Goal: Information Seeking & Learning: Check status

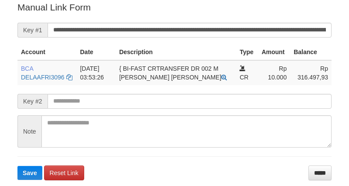
scroll to position [176, 0]
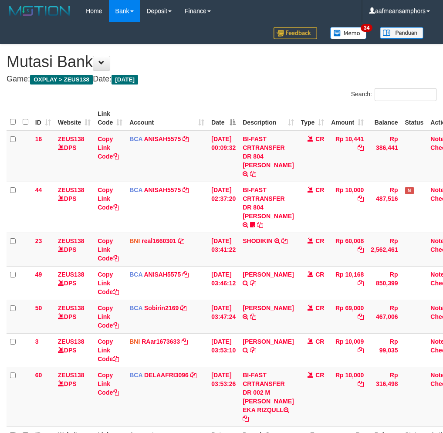
scroll to position [78, 0]
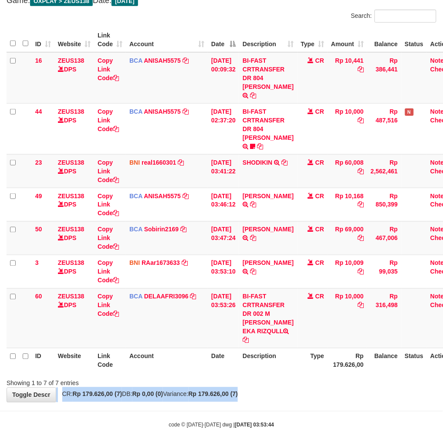
click at [289, 371] on div "**********" at bounding box center [221, 184] width 443 height 436
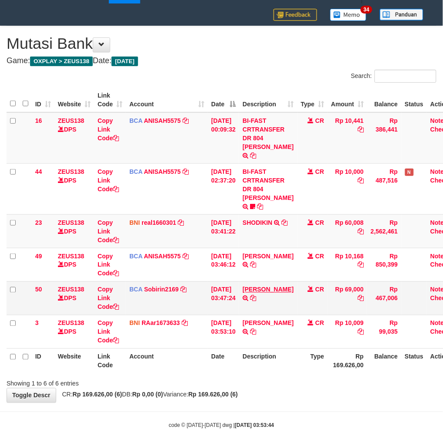
scroll to position [25, 0]
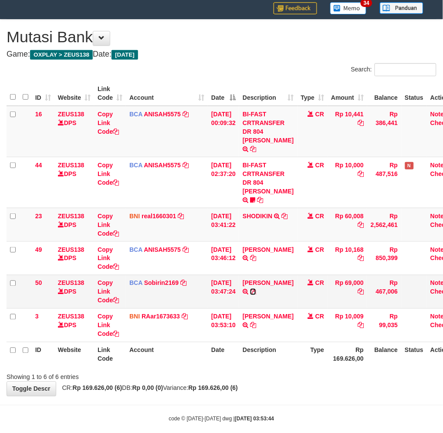
click at [252, 290] on icon at bounding box center [253, 292] width 6 height 6
click at [275, 351] on th "Description" at bounding box center [268, 354] width 58 height 25
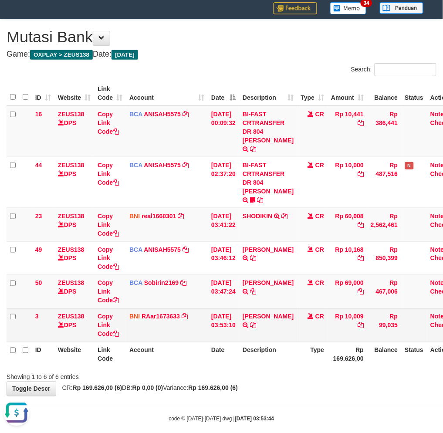
click at [265, 342] on th "Description" at bounding box center [268, 354] width 58 height 25
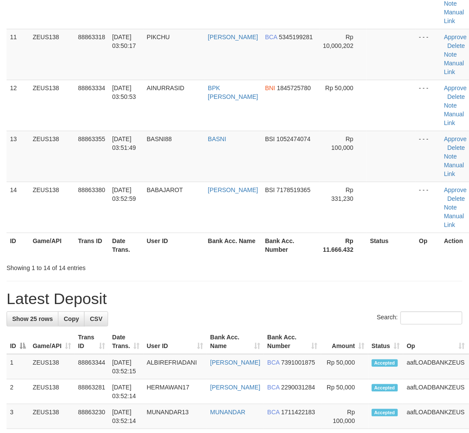
scroll to position [575, 0]
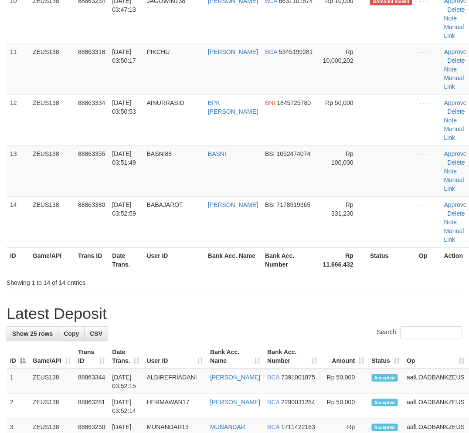
drag, startPoint x: 203, startPoint y: 322, endPoint x: 250, endPoint y: 328, distance: 47.0
click at [252, 323] on h1 "Latest Deposit" at bounding box center [235, 313] width 456 height 17
drag, startPoint x: 216, startPoint y: 286, endPoint x: 197, endPoint y: 288, distance: 18.4
click at [218, 286] on div "Showing 1 to 14 of 14 entries" at bounding box center [234, 281] width 469 height 12
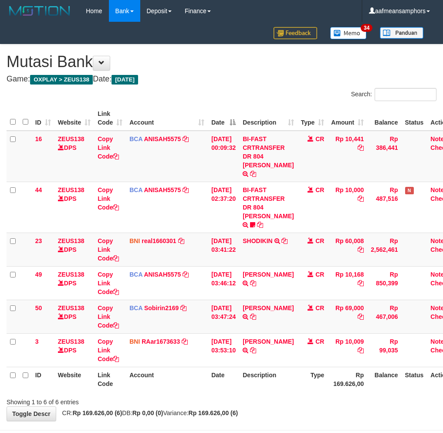
scroll to position [25, 0]
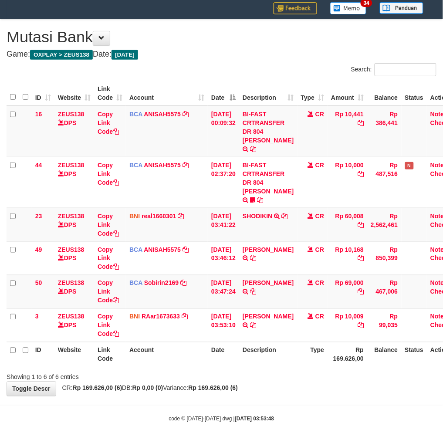
drag, startPoint x: 284, startPoint y: 371, endPoint x: 299, endPoint y: 376, distance: 15.7
click at [285, 371] on div "Showing 1 to 6 of 6 entries" at bounding box center [221, 376] width 443 height 12
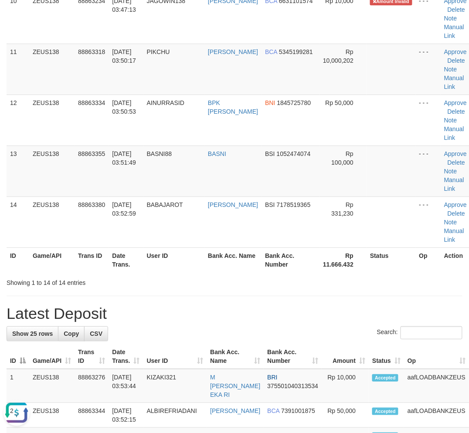
click at [208, 272] on tr "ID Game/API Trans ID Date Trans. User ID Bank Acc. Name Bank Acc. Number Rp 11.…" at bounding box center [242, 260] width 470 height 25
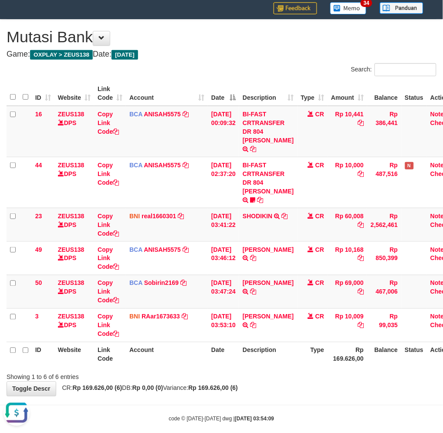
click at [303, 372] on div "**********" at bounding box center [221, 208] width 443 height 377
click at [300, 372] on div "**********" at bounding box center [221, 208] width 443 height 377
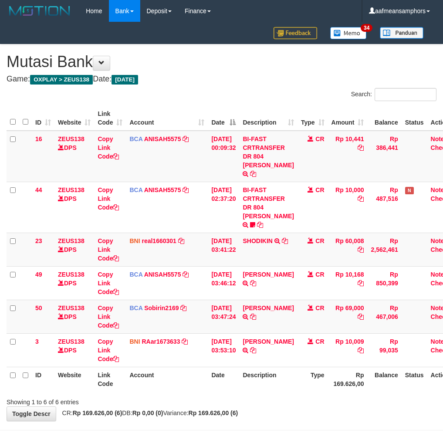
click at [315, 395] on div "Showing 1 to 6 of 6 entries" at bounding box center [221, 401] width 443 height 12
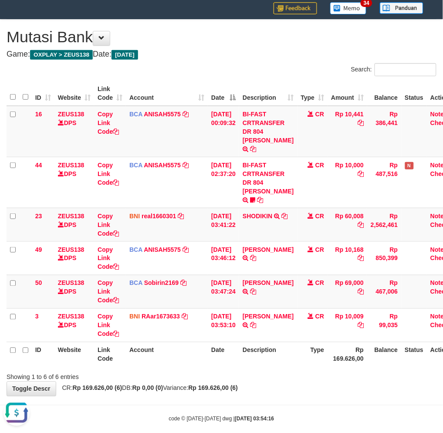
click at [293, 342] on th "Description" at bounding box center [268, 354] width 58 height 25
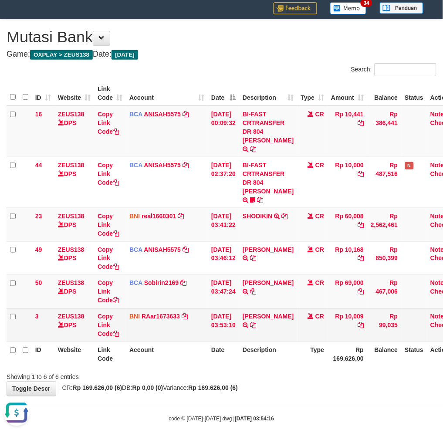
drag, startPoint x: 291, startPoint y: 335, endPoint x: 296, endPoint y: 330, distance: 6.5
click at [291, 342] on th "Description" at bounding box center [268, 354] width 58 height 25
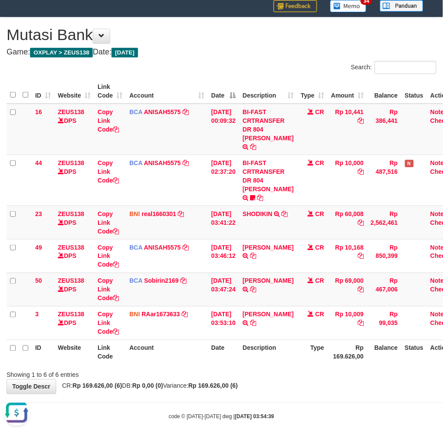
drag, startPoint x: 295, startPoint y: 389, endPoint x: 291, endPoint y: 385, distance: 6.5
click at [293, 386] on body "Toggle navigation Home Bank Account List Load By Website Group [OXPLAY] ZEUS138…" at bounding box center [221, 208] width 443 height 470
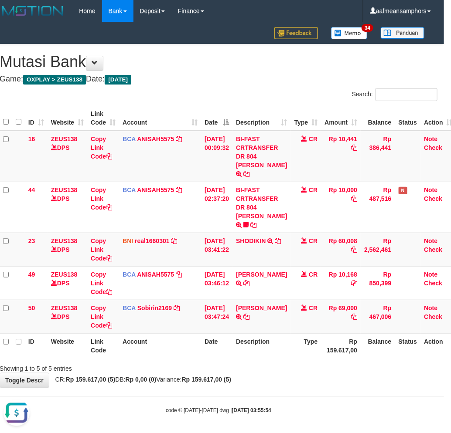
click at [260, 372] on div "**********" at bounding box center [218, 215] width 451 height 343
click at [297, 367] on div "**********" at bounding box center [218, 215] width 451 height 343
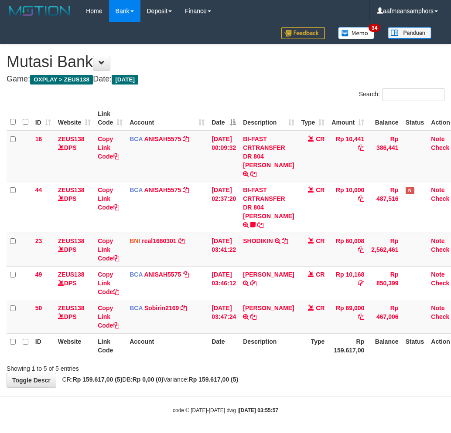
scroll to position [0, 7]
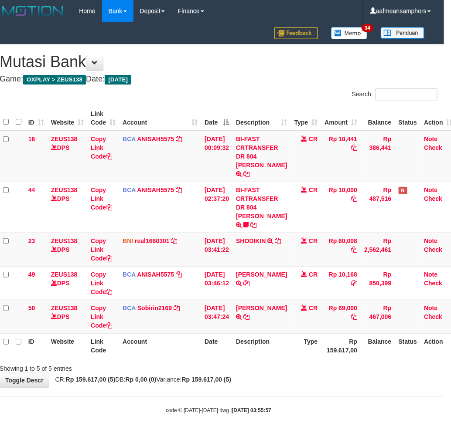
click at [285, 367] on div "**********" at bounding box center [218, 215] width 451 height 343
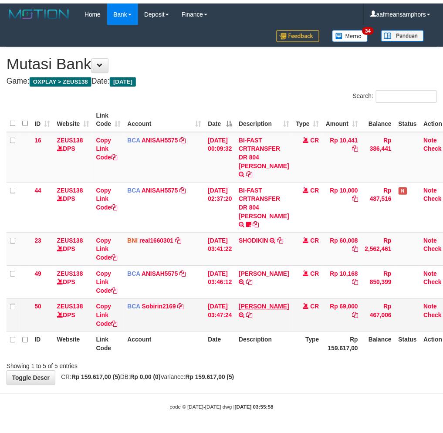
scroll to position [0, 7]
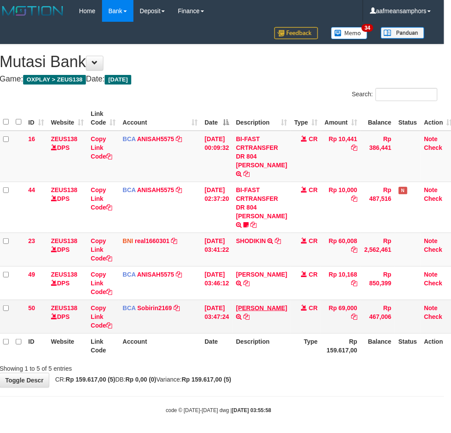
click at [256, 302] on td "RAMA SARMADA TRSF E-BANKING CR 0110/FTSCY/WS95031 69000.00RAMA SARMADA" at bounding box center [261, 317] width 58 height 34
click at [255, 307] on link "[PERSON_NAME]" at bounding box center [261, 308] width 51 height 7
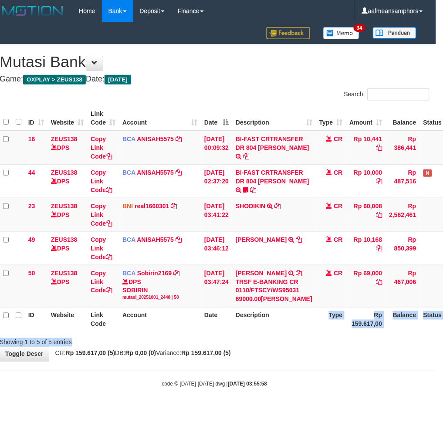
click at [275, 347] on div "Search: ID Website Link Code Account Date Description Type Amount Balance Statu…" at bounding box center [215, 217] width 430 height 259
click at [303, 332] on th "Description" at bounding box center [274, 319] width 84 height 25
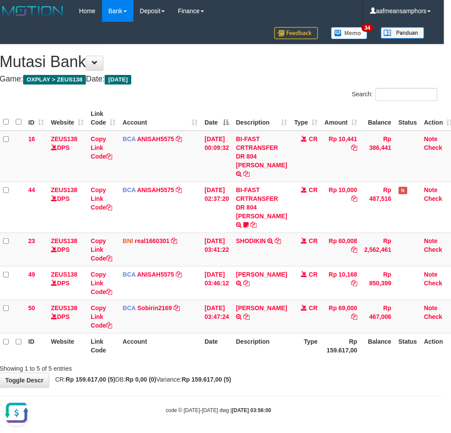
click at [290, 377] on div "**********" at bounding box center [218, 215] width 451 height 343
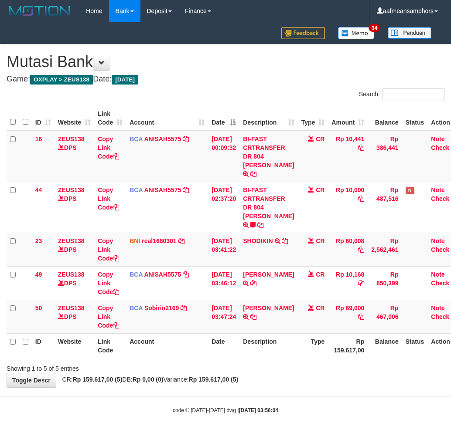
scroll to position [0, 7]
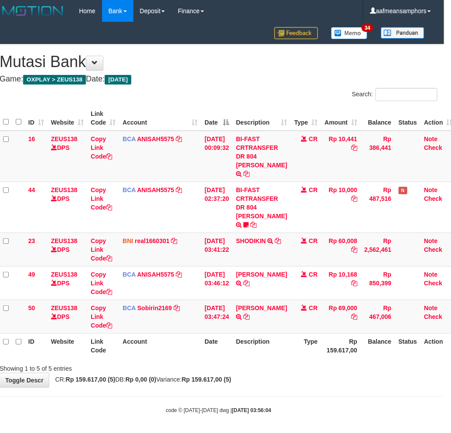
click at [290, 365] on div "**********" at bounding box center [218, 215] width 451 height 343
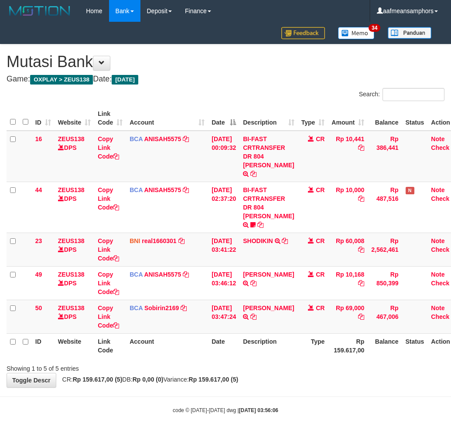
scroll to position [0, 7]
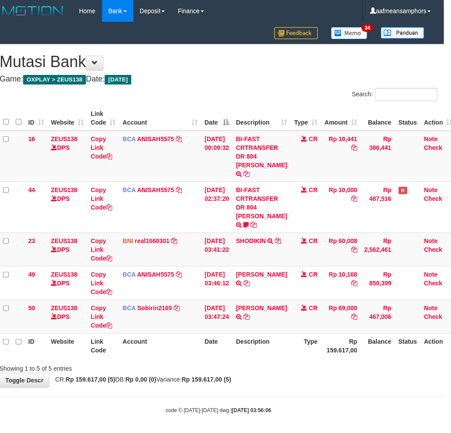
click at [287, 361] on div "Showing 1 to 5 of 5 entries" at bounding box center [218, 367] width 451 height 12
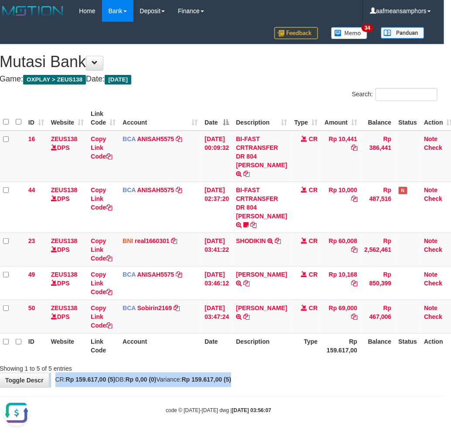
drag, startPoint x: 316, startPoint y: 364, endPoint x: 315, endPoint y: 369, distance: 4.4
click at [315, 369] on div "**********" at bounding box center [218, 215] width 451 height 343
click at [315, 371] on div "**********" at bounding box center [218, 215] width 451 height 343
click at [314, 371] on div "**********" at bounding box center [218, 215] width 451 height 343
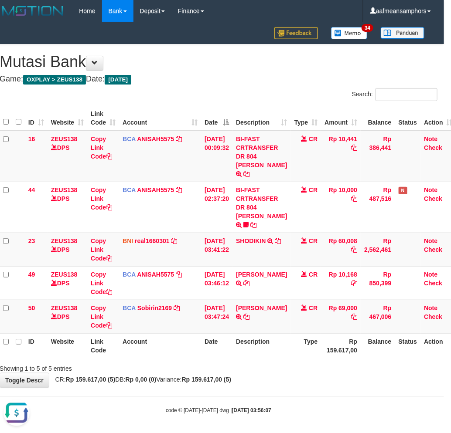
click at [314, 371] on div "**********" at bounding box center [218, 215] width 451 height 343
click at [380, 361] on div "Showing 1 to 5 of 5 entries" at bounding box center [218, 367] width 451 height 12
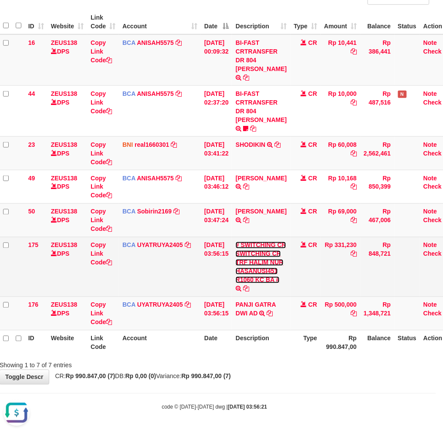
click at [251, 264] on link "# SWITCHING CR SWITCHING CR TRF HALIM NUR HASANUSI451 R1060 KC BA #" at bounding box center [261, 263] width 51 height 42
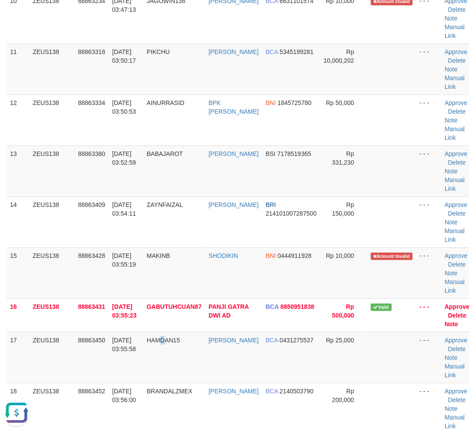
drag, startPoint x: 167, startPoint y: 345, endPoint x: 3, endPoint y: 357, distance: 163.5
click at [164, 344] on span "HAMDAN15" at bounding box center [163, 340] width 33 height 7
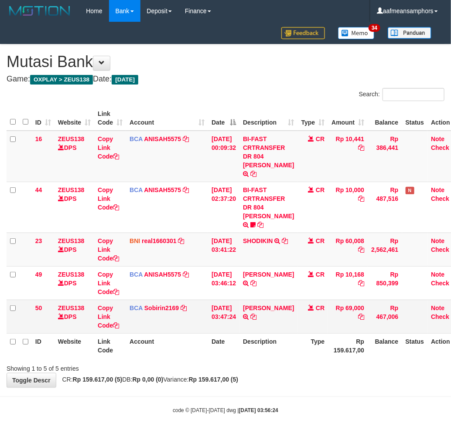
scroll to position [0, 7]
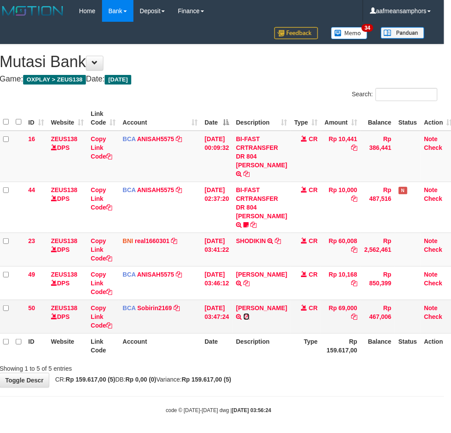
click at [243, 315] on icon at bounding box center [246, 317] width 6 height 6
click at [325, 371] on div "**********" at bounding box center [218, 215] width 451 height 343
click at [300, 362] on div "Showing 1 to 5 of 5 entries" at bounding box center [218, 367] width 451 height 12
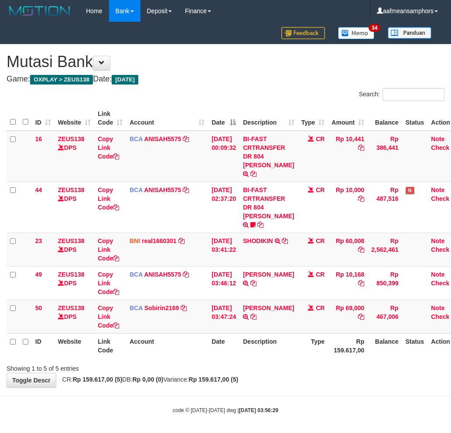
scroll to position [0, 7]
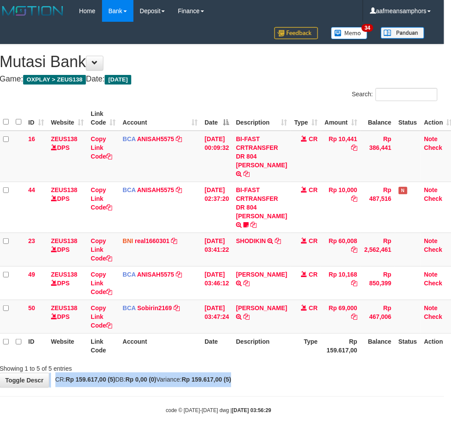
click at [288, 368] on div "**********" at bounding box center [218, 215] width 451 height 343
click at [272, 363] on div "Showing 1 to 5 of 5 entries" at bounding box center [218, 367] width 451 height 12
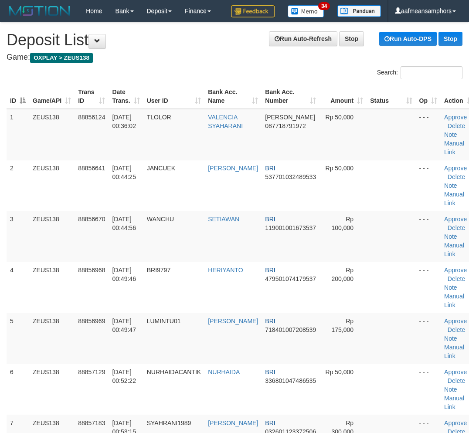
scroll to position [590, 0]
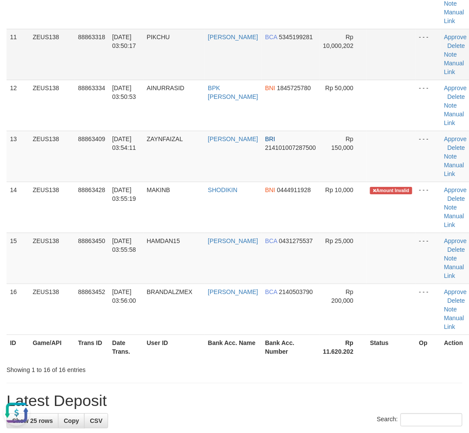
click at [122, 67] on td "01/10/2025 03:50:17" at bounding box center [126, 54] width 34 height 51
drag, startPoint x: 122, startPoint y: 67, endPoint x: 135, endPoint y: 65, distance: 13.3
click at [135, 65] on td "01/10/2025 03:50:17" at bounding box center [126, 54] width 34 height 51
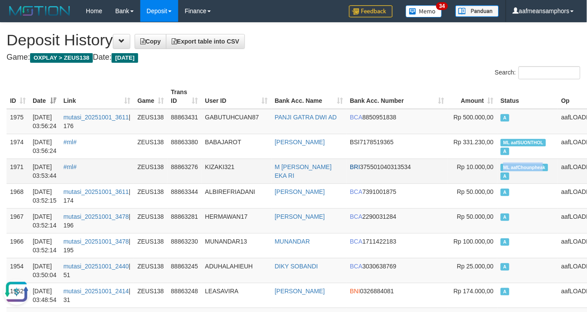
copy span "ML aafChounphea"
drag, startPoint x: 457, startPoint y: 164, endPoint x: 500, endPoint y: 168, distance: 42.9
click at [500, 168] on td "ML aafChounpheak A" at bounding box center [527, 171] width 61 height 25
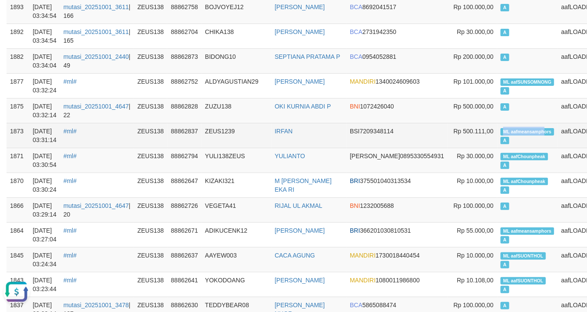
copy span "ML aafmeansamph"
drag, startPoint x: 463, startPoint y: 129, endPoint x: 503, endPoint y: 133, distance: 40.7
click at [503, 133] on span "ML aafmeansamphors" at bounding box center [528, 131] width 54 height 7
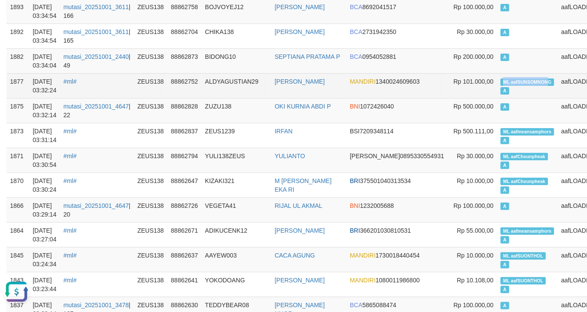
copy span "ML aafSUNSOMNON"
drag, startPoint x: 460, startPoint y: 79, endPoint x: 506, endPoint y: 80, distance: 45.3
click at [506, 80] on span "ML aafSUNSOMNONG" at bounding box center [528, 81] width 54 height 7
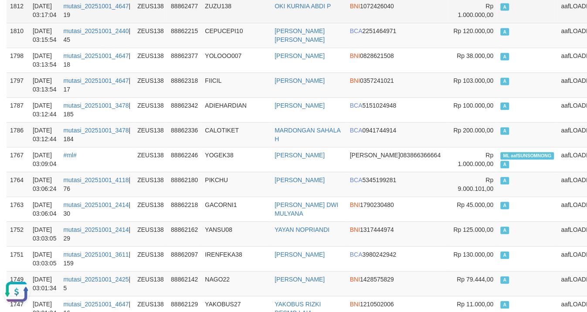
scroll to position [2149, 0]
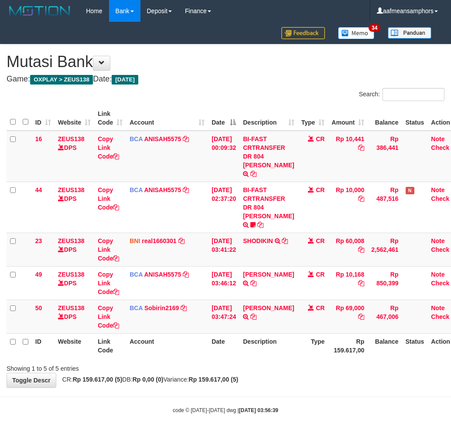
scroll to position [0, 7]
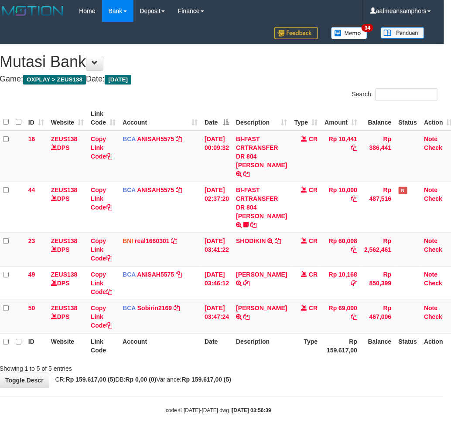
click at [200, 362] on div "Showing 1 to 5 of 5 entries" at bounding box center [218, 367] width 451 height 12
click at [198, 362] on div "Showing 1 to 5 of 5 entries" at bounding box center [218, 367] width 451 height 12
click at [197, 361] on div "Showing 1 to 5 of 5 entries" at bounding box center [218, 367] width 451 height 12
click at [221, 334] on th "Date" at bounding box center [216, 346] width 31 height 25
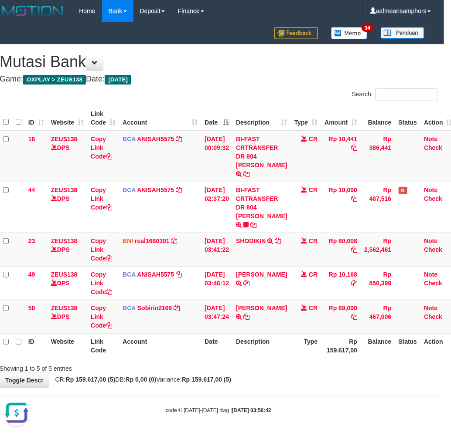
click at [222, 334] on th "Date" at bounding box center [216, 346] width 31 height 25
drag, startPoint x: 221, startPoint y: 322, endPoint x: 222, endPoint y: 317, distance: 4.4
click at [223, 322] on td "[DATE] 03:47:24" at bounding box center [216, 317] width 31 height 34
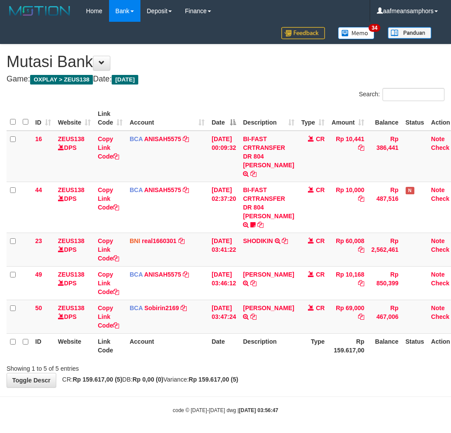
scroll to position [0, 7]
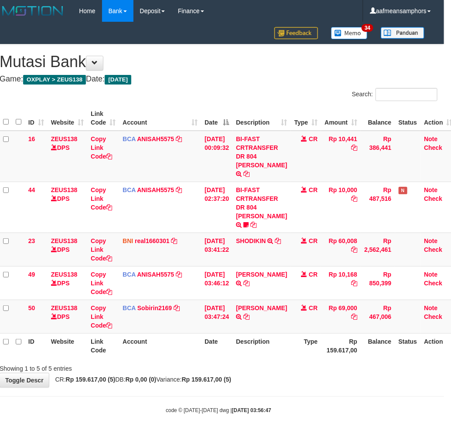
drag, startPoint x: 284, startPoint y: 362, endPoint x: 276, endPoint y: 364, distance: 8.1
click at [277, 364] on div "**********" at bounding box center [218, 215] width 451 height 343
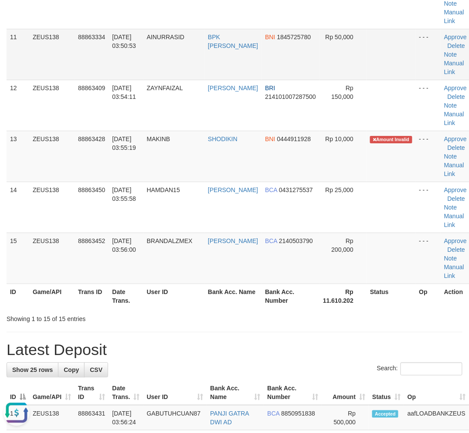
click at [191, 70] on td "AINURRASID" at bounding box center [173, 54] width 61 height 51
click at [158, 37] on td "AINURRASID" at bounding box center [173, 54] width 61 height 51
drag, startPoint x: 158, startPoint y: 37, endPoint x: 154, endPoint y: 41, distance: 5.9
click at [157, 38] on td "AINURRASID" at bounding box center [173, 54] width 61 height 51
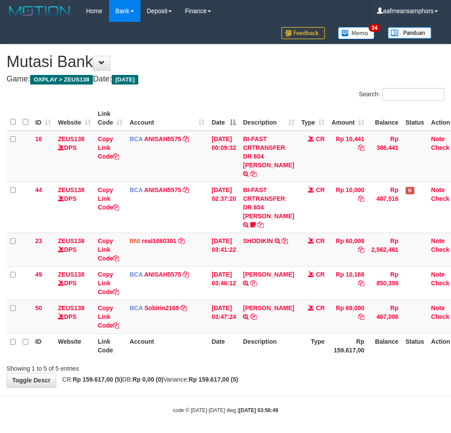
scroll to position [0, 7]
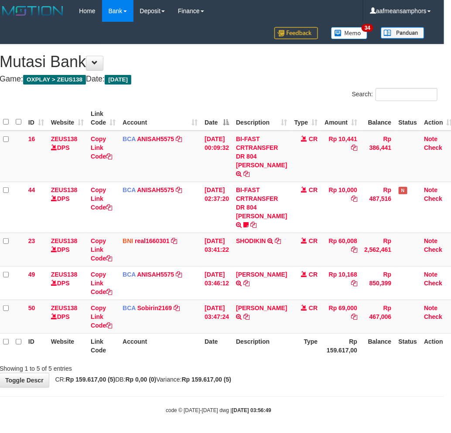
drag, startPoint x: 330, startPoint y: 352, endPoint x: 323, endPoint y: 358, distance: 9.6
click at [327, 361] on div "Showing 1 to 5 of 5 entries" at bounding box center [218, 367] width 451 height 12
click at [316, 361] on div "Showing 1 to 5 of 5 entries" at bounding box center [218, 367] width 451 height 12
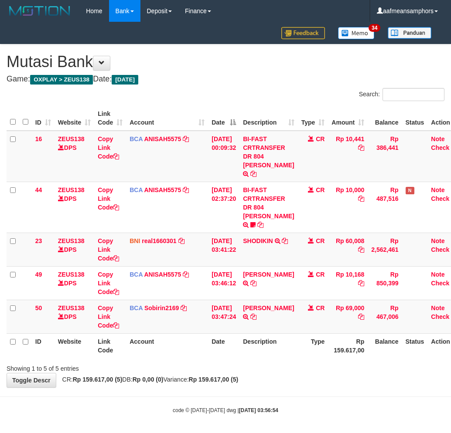
scroll to position [0, 7]
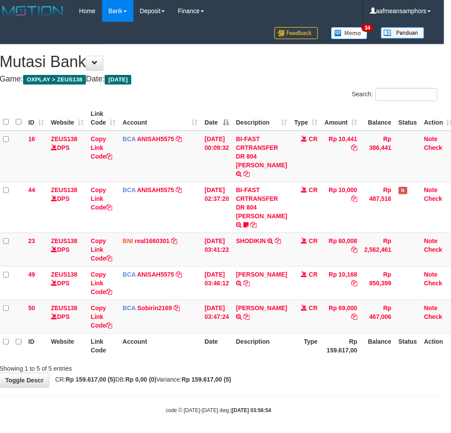
click at [315, 334] on tr "ID Website Link Code Account Date Description Type Rp 159.617,00 Balance Status…" at bounding box center [228, 346] width 456 height 25
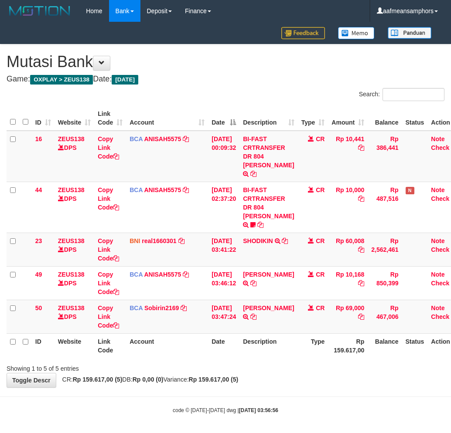
click at [282, 334] on th "Description" at bounding box center [268, 346] width 58 height 25
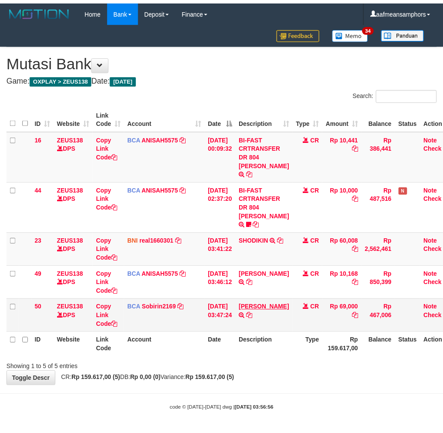
scroll to position [0, 7]
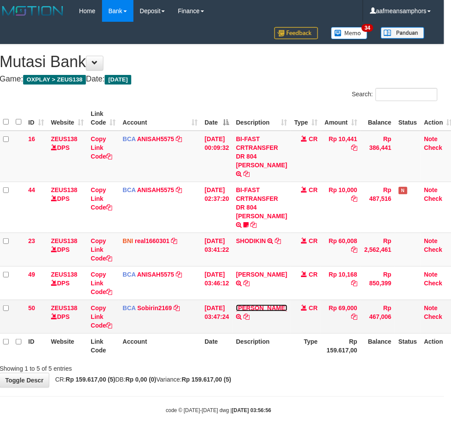
click at [263, 310] on link "[PERSON_NAME]" at bounding box center [261, 308] width 51 height 7
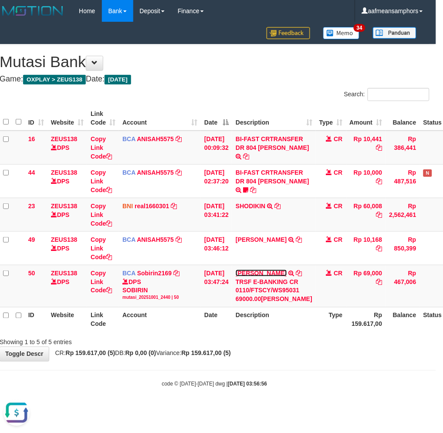
scroll to position [0, 0]
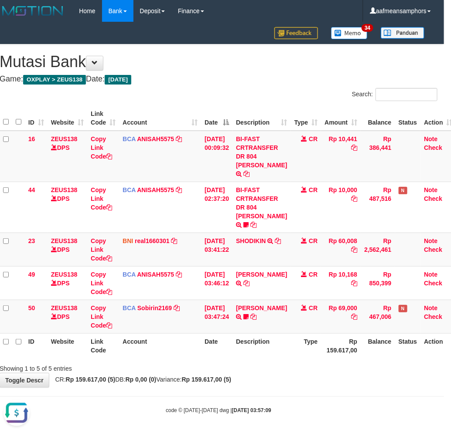
drag, startPoint x: 323, startPoint y: 354, endPoint x: 313, endPoint y: 355, distance: 9.7
click at [314, 361] on div "Showing 1 to 5 of 5 entries" at bounding box center [218, 367] width 451 height 12
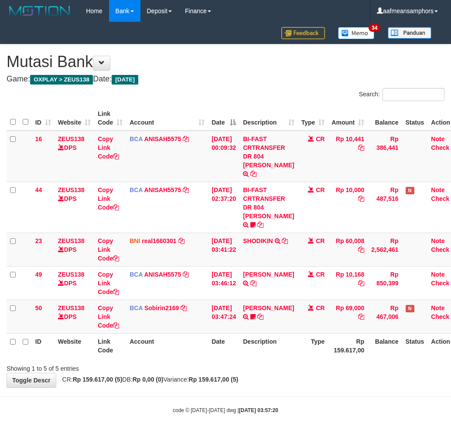
click at [298, 351] on div "ID Website Link Code Account Date Description Type Amount Balance Status Action…" at bounding box center [225, 232] width 451 height 258
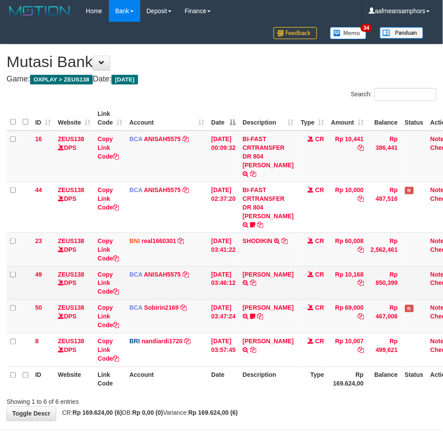
click at [258, 280] on td "[PERSON_NAME] TRSF E-BANKING CR 0110/FTSCY/WS95051 10168.002025100181565469 TRF…" at bounding box center [268, 283] width 58 height 34
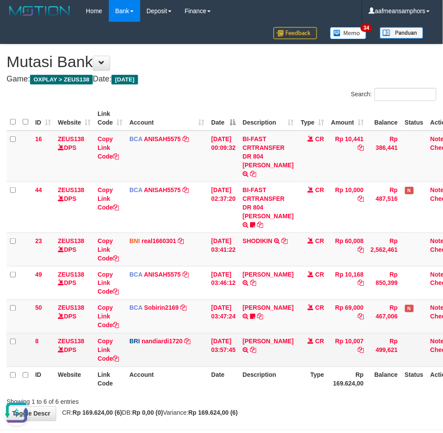
click at [291, 334] on td "SITI ASTARI TRANSFER NBMB SITI ASTARI TO NANDI ARDIANSYAH" at bounding box center [268, 351] width 58 height 34
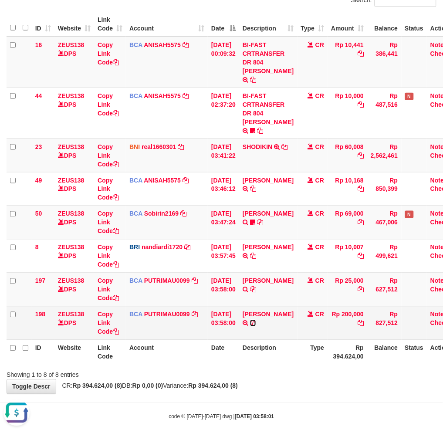
click at [250, 321] on icon at bounding box center [253, 323] width 6 height 6
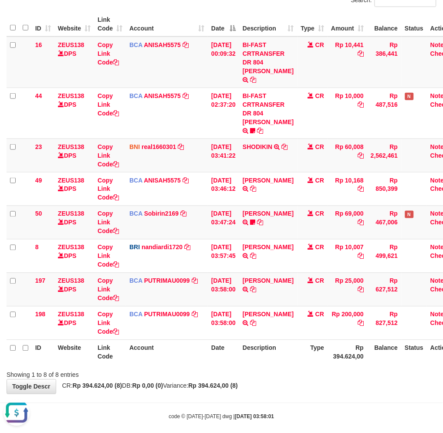
click at [337, 372] on div "**********" at bounding box center [221, 172] width 443 height 444
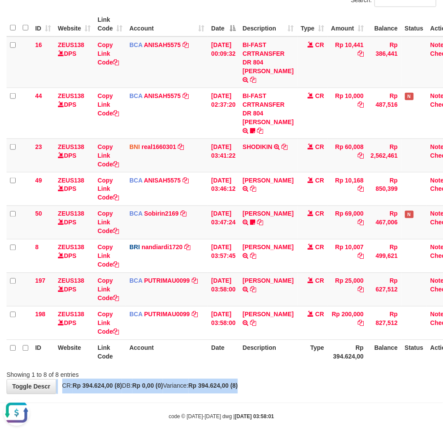
click at [299, 356] on div "ID Website Link Code Account Date Description Type Amount Balance Status Action…" at bounding box center [221, 188] width 443 height 358
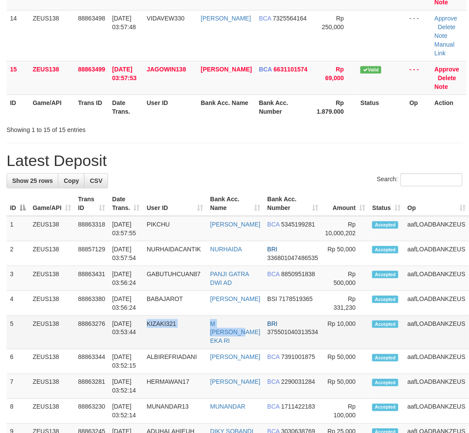
click at [209, 337] on tr "5 ZEUS138 88863276 01/10/2025 03:53:44 KIZAKI321 M ZAKY EKA RI BRI 375501040313…" at bounding box center [256, 333] width 498 height 34
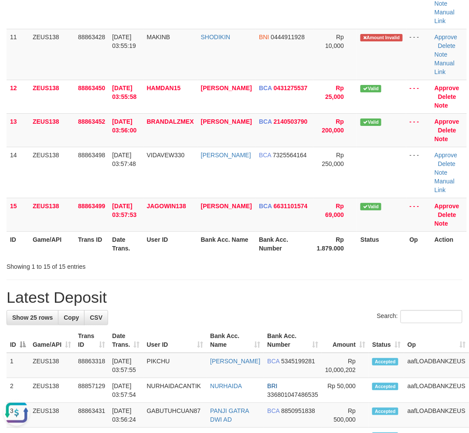
drag, startPoint x: 202, startPoint y: 291, endPoint x: 235, endPoint y: 291, distance: 32.7
click at [235, 291] on div "**********" at bounding box center [234, 236] width 469 height 1609
drag, startPoint x: 124, startPoint y: 315, endPoint x: 111, endPoint y: 306, distance: 16.2
click at [130, 315] on div "Search:" at bounding box center [235, 317] width 456 height 15
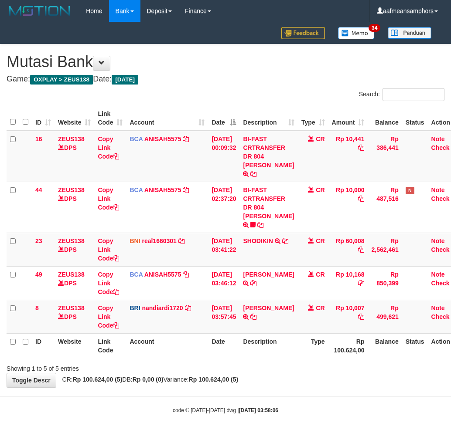
click at [285, 361] on div "Showing 1 to 5 of 5 entries" at bounding box center [225, 367] width 451 height 12
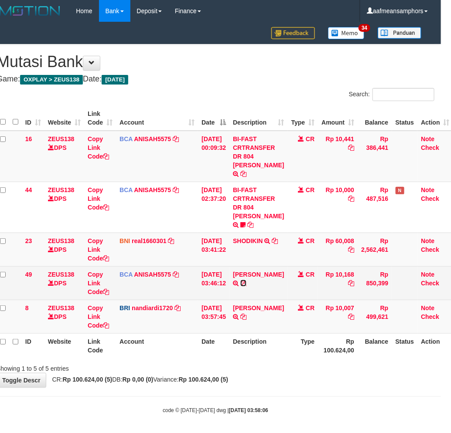
drag, startPoint x: 241, startPoint y: 281, endPoint x: 252, endPoint y: 280, distance: 10.9
click at [241, 280] on icon at bounding box center [243, 283] width 6 height 6
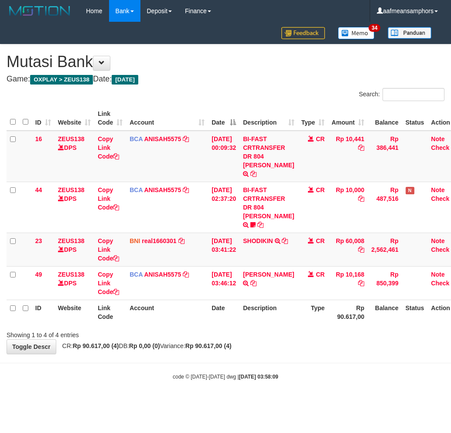
scroll to position [0, 10]
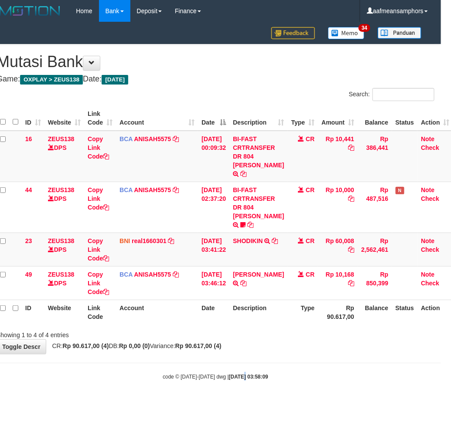
drag, startPoint x: 245, startPoint y: 396, endPoint x: 249, endPoint y: 395, distance: 4.6
click at [245, 397] on html "Toggle navigation Home Bank Account List Load By Website Group [OXPLAY] ZEUS138…" at bounding box center [215, 201] width 451 height 403
click at [385, 363] on hr at bounding box center [215, 363] width 451 height 0
click at [376, 363] on hr at bounding box center [215, 363] width 451 height 0
click at [367, 352] on body "Toggle navigation Home Bank Account List Load By Website Group [OXPLAY] ZEUS138…" at bounding box center [215, 201] width 451 height 403
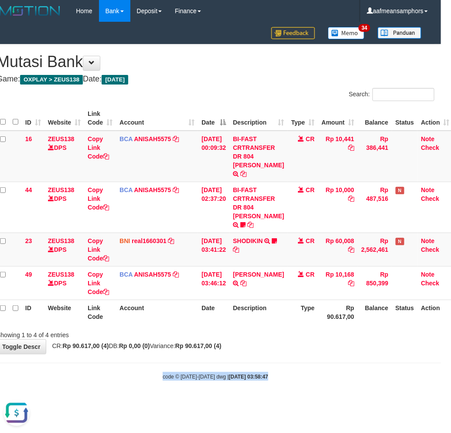
click at [259, 355] on body "Toggle navigation Home Bank Account List Load By Website Group [OXPLAY] ZEUS138…" at bounding box center [215, 201] width 451 height 403
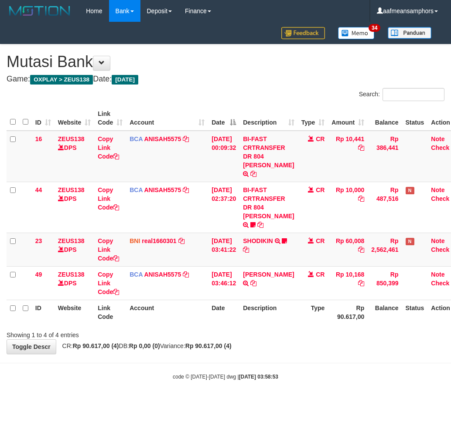
scroll to position [0, 10]
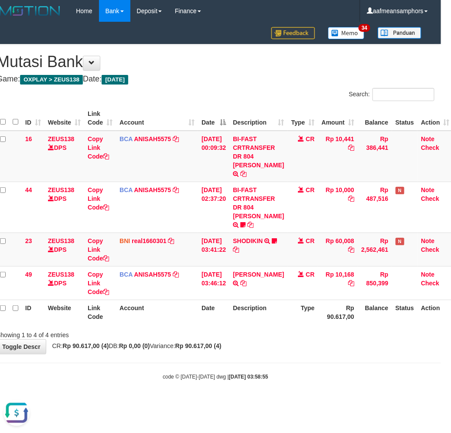
click at [270, 328] on div "Showing 1 to 4 of 4 entries" at bounding box center [215, 333] width 451 height 12
click at [278, 327] on div "Showing 1 to 4 of 4 entries" at bounding box center [215, 333] width 451 height 12
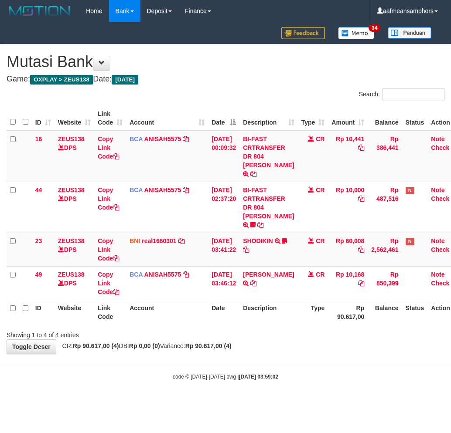
scroll to position [0, 10]
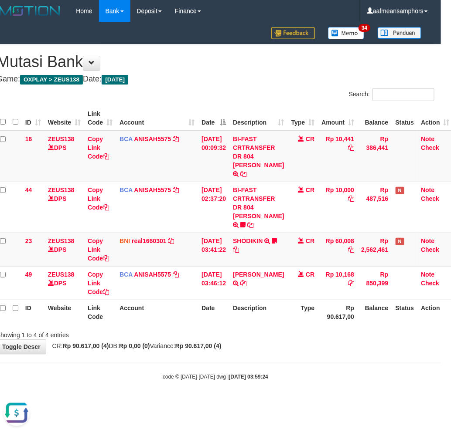
click at [310, 335] on div "**********" at bounding box center [215, 199] width 451 height 310
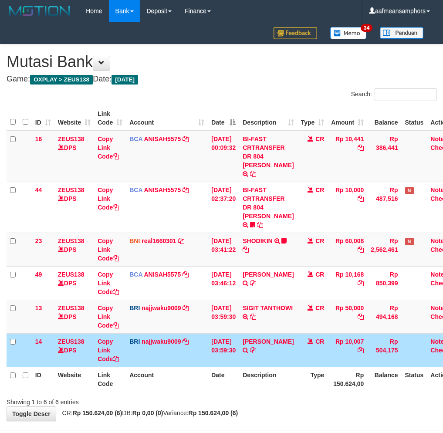
scroll to position [0, 10]
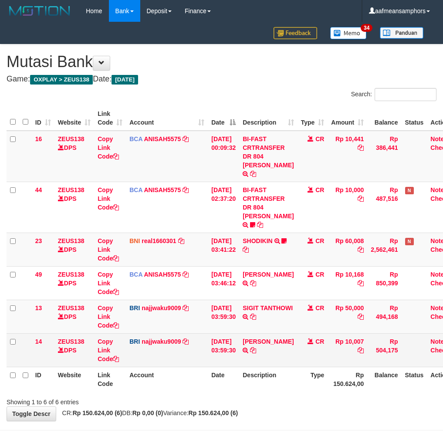
scroll to position [0, 10]
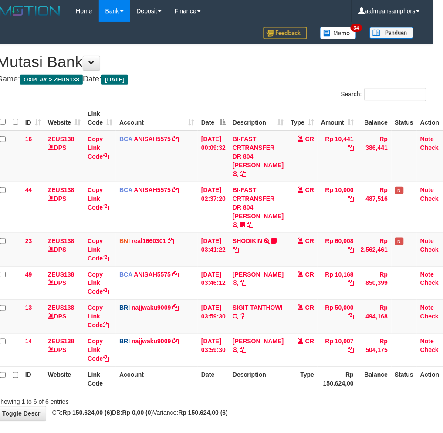
drag, startPoint x: 289, startPoint y: 379, endPoint x: 269, endPoint y: 371, distance: 21.7
click at [278, 377] on tr "ID Website Link Code Account Date Description Type Rp 150.624,00 Balance Status…" at bounding box center [225, 379] width 456 height 25
click at [262, 367] on th "Description" at bounding box center [258, 379] width 58 height 25
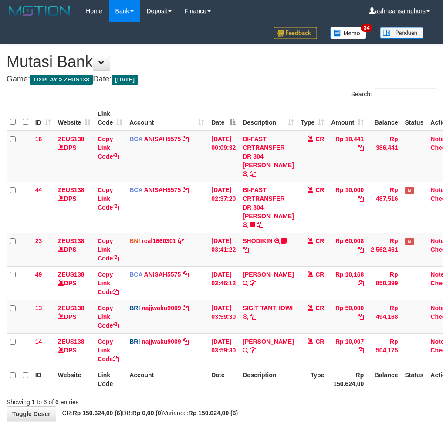
scroll to position [0, 10]
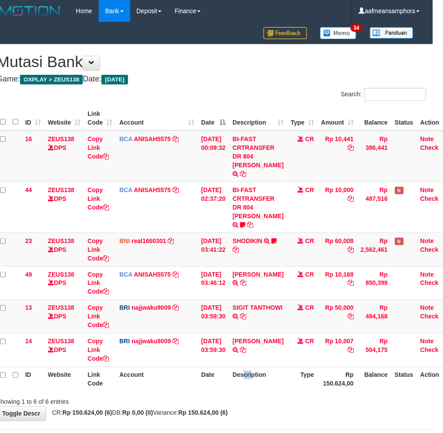
click at [247, 367] on th "Description" at bounding box center [258, 379] width 58 height 25
drag, startPoint x: 256, startPoint y: 364, endPoint x: 256, endPoint y: 371, distance: 7.0
click at [256, 367] on th "Description" at bounding box center [258, 379] width 58 height 25
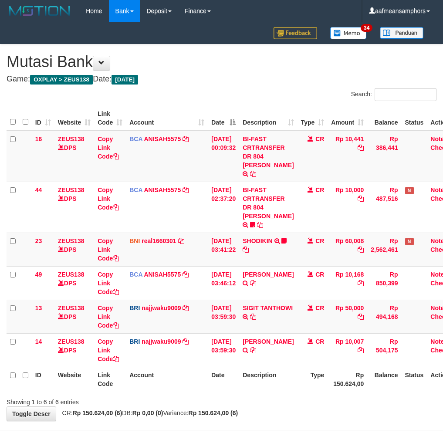
scroll to position [0, 10]
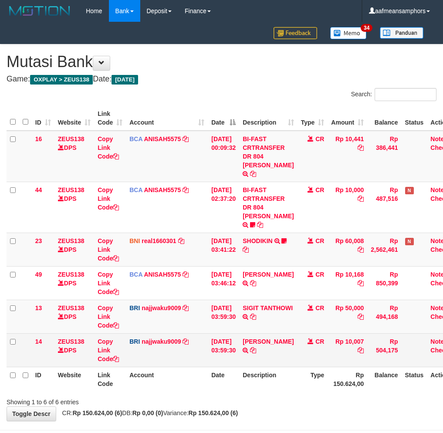
scroll to position [0, 10]
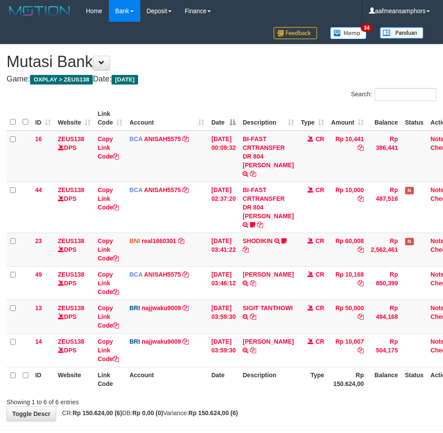
scroll to position [0, 10]
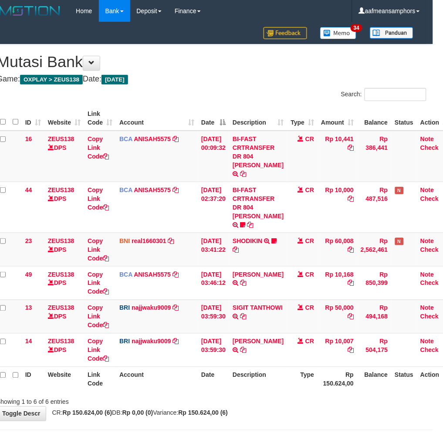
click at [220, 367] on th "Date" at bounding box center [213, 379] width 31 height 25
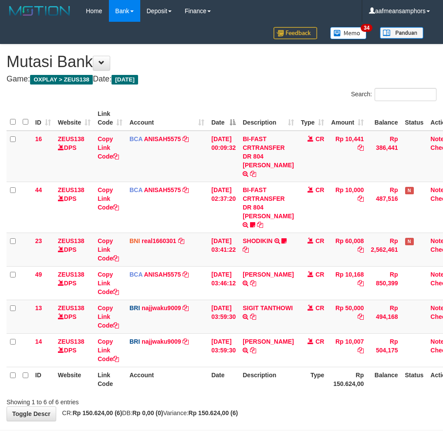
scroll to position [0, 10]
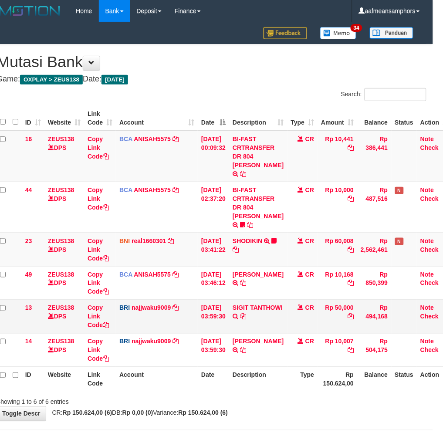
click at [320, 318] on td "Rp 50,000" at bounding box center [338, 317] width 40 height 34
click at [298, 320] on td "CR" at bounding box center [303, 317] width 31 height 34
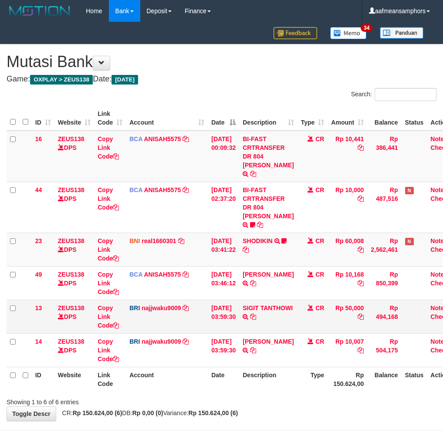
scroll to position [0, 10]
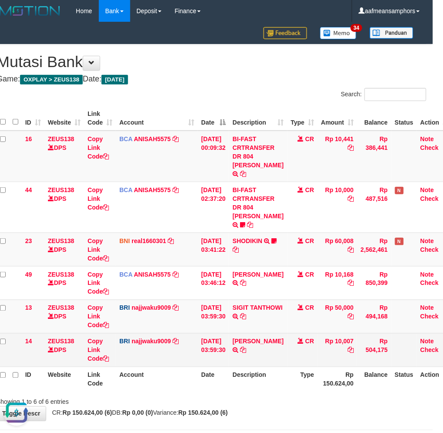
click at [245, 355] on td "SITI ASTARI TRANSFER NBMB SITI ASTARI TO SITI KURNIA NINGSIH" at bounding box center [258, 351] width 58 height 34
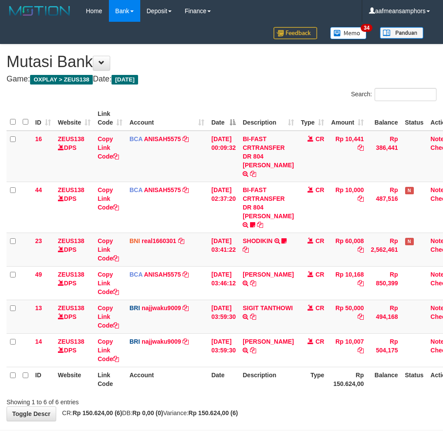
scroll to position [0, 10]
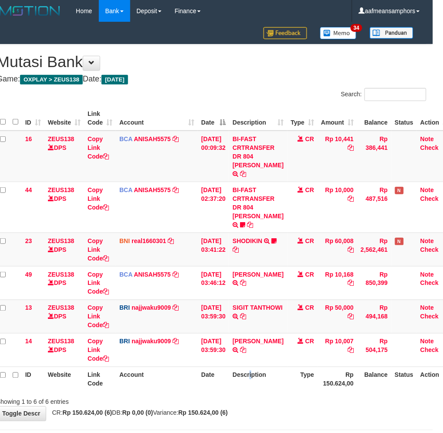
drag, startPoint x: 257, startPoint y: 361, endPoint x: 265, endPoint y: 358, distance: 8.3
click at [256, 367] on th "Description" at bounding box center [258, 379] width 58 height 25
click at [254, 358] on table "ID Website Link Code Account Date Description Type Amount Balance Status Action…" at bounding box center [225, 249] width 456 height 286
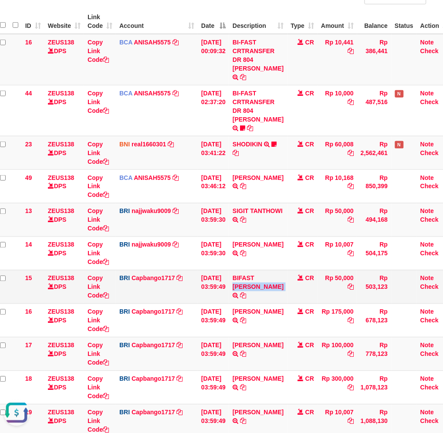
drag, startPoint x: 237, startPoint y: 279, endPoint x: 257, endPoint y: 283, distance: 20.5
click at [257, 283] on td "BIFAST [PERSON_NAME] GAG TRANSFER NBMB BIFAST [PERSON_NAME] GAG TO HELMI" at bounding box center [258, 287] width 58 height 34
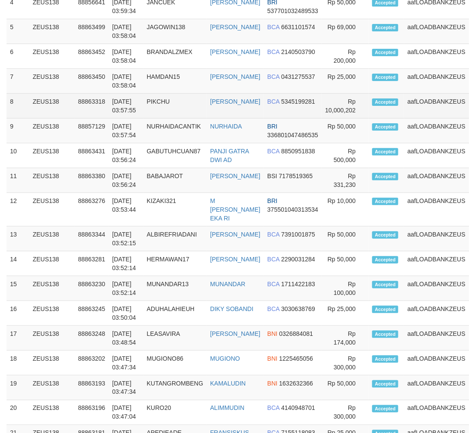
drag, startPoint x: 236, startPoint y: 288, endPoint x: 291, endPoint y: 146, distance: 152.4
click at [245, 269] on tbody "1 ZEUS138 88863498 01/10/2025 03:59:35 VIDAVEW330 MUHAMMAD ARHAM BCA 7325564164" at bounding box center [256, 234] width 498 height 630
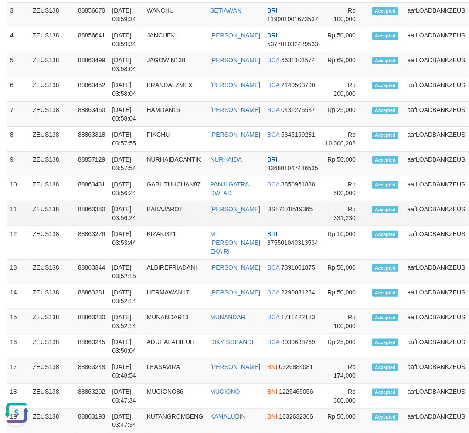
click at [146, 200] on td "GABUTUHCUAN87" at bounding box center [175, 189] width 64 height 25
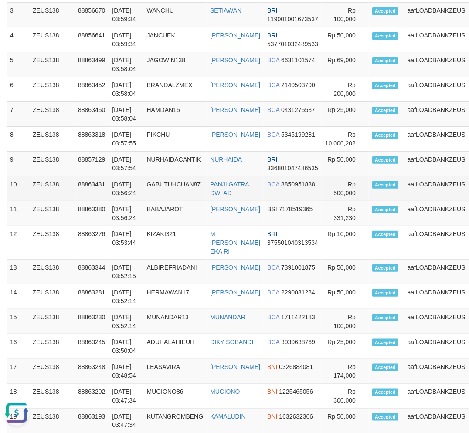
click at [143, 194] on td "[DATE] 03:56:24" at bounding box center [126, 189] width 34 height 25
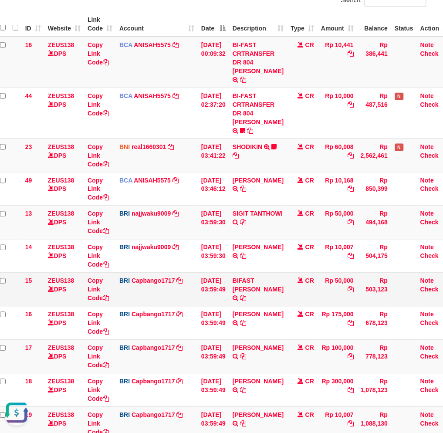
click at [267, 273] on td "BIFAST [PERSON_NAME] GAG TRANSFER NBMB BIFAST [PERSON_NAME] GAG TO HELMI" at bounding box center [258, 290] width 58 height 34
click at [267, 273] on td "BIFAST ANTONIUS GAG TRANSFER NBMB BIFAST ANTONIUS GAG TO HELMI" at bounding box center [258, 290] width 58 height 34
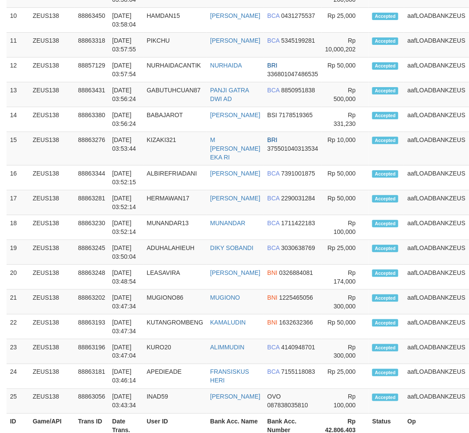
scroll to position [634, 0]
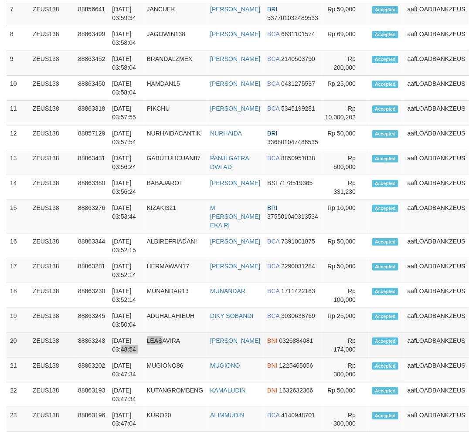
click at [167, 333] on tr "20 ZEUS138 88863248 01/10/2025 03:48:54 LEASAVIRA ANDI HARDIANSHA BNI 032688408…" at bounding box center [256, 345] width 498 height 25
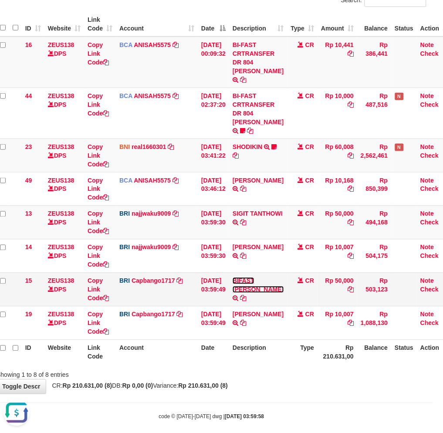
click at [242, 289] on link "BIFAST ANTONIUS GAG" at bounding box center [258, 286] width 51 height 16
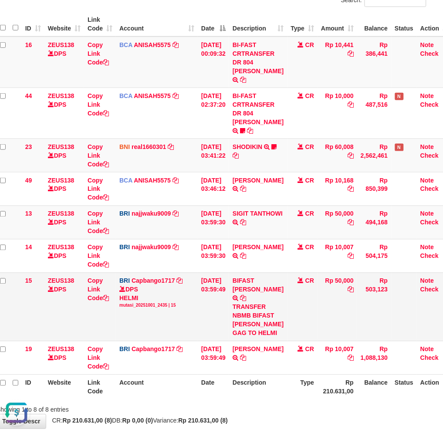
click at [245, 323] on div "TRANSFER NBMB BIFAST ANTONIUS GAG TO HELMI" at bounding box center [258, 320] width 51 height 35
copy div "GAG"
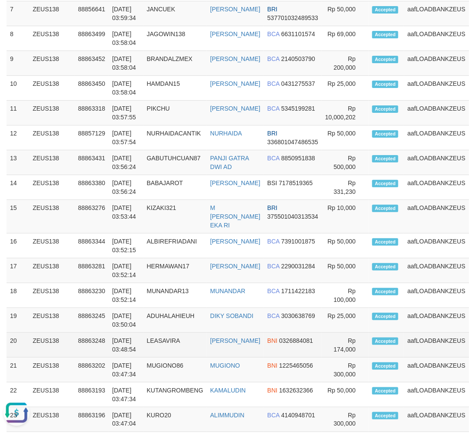
click at [151, 333] on td "LEASAVIRA" at bounding box center [175, 345] width 64 height 25
click at [141, 333] on td "[DATE] 03:48:54" at bounding box center [126, 345] width 34 height 25
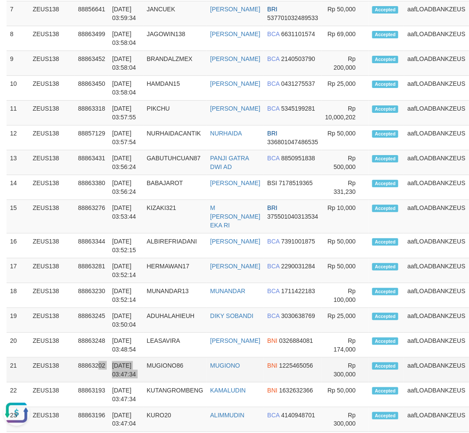
click at [148, 358] on tr "21 ZEUS138 88863202 01/10/2025 03:47:34 MUGIONO86 MUGIONO BNI 1225465056 Rp 300…" at bounding box center [256, 370] width 498 height 25
click at [141, 358] on tr "21 ZEUS138 88863202 01/10/2025 03:47:34 MUGIONO86 MUGIONO BNI 1225465056 Rp 300…" at bounding box center [256, 370] width 498 height 25
click at [129, 358] on td "01/10/2025 03:47:34" at bounding box center [126, 370] width 34 height 25
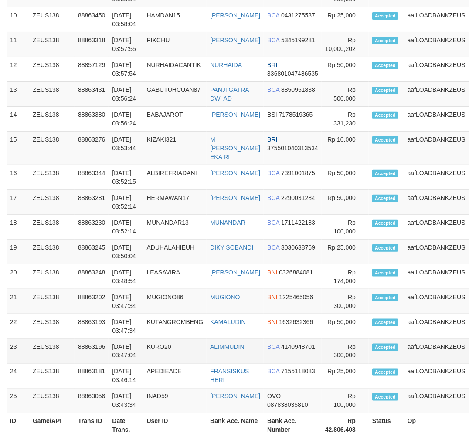
scroll to position [634, 0]
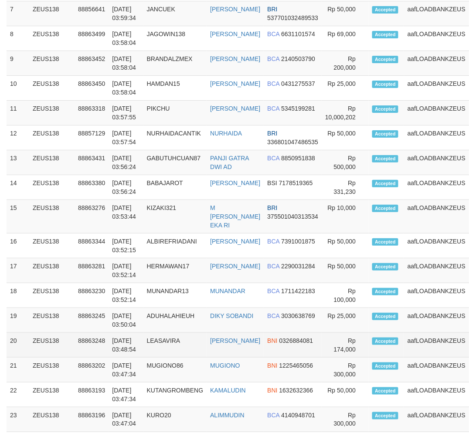
click at [109, 333] on td "01/10/2025 03:48:54" at bounding box center [126, 345] width 34 height 25
drag, startPoint x: 108, startPoint y: 295, endPoint x: 85, endPoint y: 303, distance: 25.0
click at [105, 333] on tr "20 ZEUS138 88863248 01/10/2025 03:48:54 LEASAVIRA ANDI HARDIANSHA BNI 032688408…" at bounding box center [256, 345] width 498 height 25
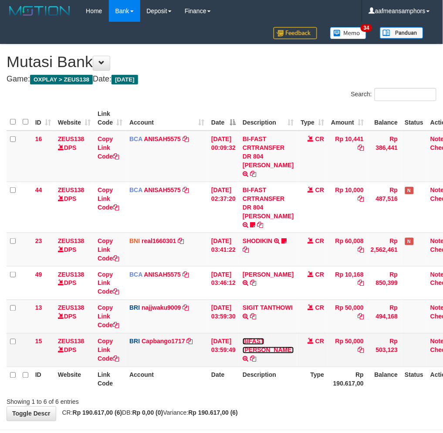
click at [260, 339] on table "ID Website Link Code Account Date Description Type Amount Balance Status Action…" at bounding box center [235, 249] width 456 height 286
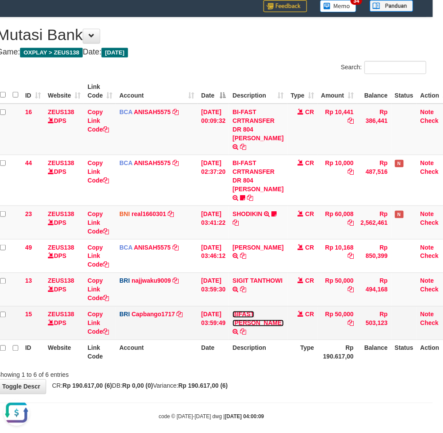
click at [252, 315] on link "BIFAST [PERSON_NAME]" at bounding box center [258, 319] width 51 height 16
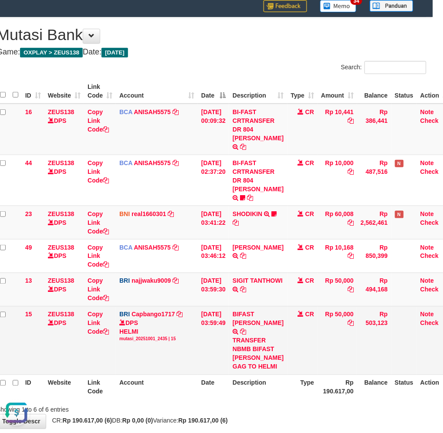
click at [254, 348] on div "TRANSFER NBMB BIFAST [PERSON_NAME] GAG TO HELMI" at bounding box center [258, 354] width 51 height 35
click at [254, 348] on div "TRANSFER NBMB BIFAST ANTONIUS GAG TO HELMI" at bounding box center [258, 354] width 51 height 35
copy div "ANTONIUS"
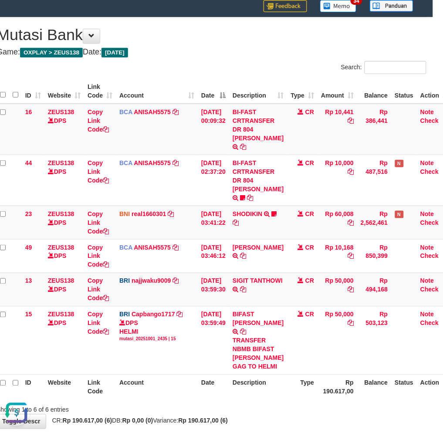
click at [364, 412] on div "Showing 1 to 6 of 6 entries" at bounding box center [211, 408] width 443 height 12
click at [361, 412] on div "Showing 1 to 6 of 6 entries" at bounding box center [211, 408] width 443 height 12
drag, startPoint x: 360, startPoint y: 411, endPoint x: 363, endPoint y: 407, distance: 4.6
click at [358, 410] on div "Showing 1 to 6 of 6 entries" at bounding box center [211, 408] width 443 height 12
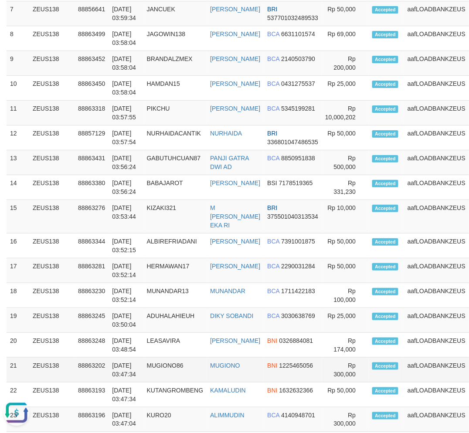
click at [133, 358] on td "01/10/2025 03:47:34" at bounding box center [126, 370] width 34 height 25
drag, startPoint x: 160, startPoint y: 346, endPoint x: 1, endPoint y: 330, distance: 159.9
click at [164, 383] on td "KUTANGROMBENG" at bounding box center [175, 395] width 64 height 25
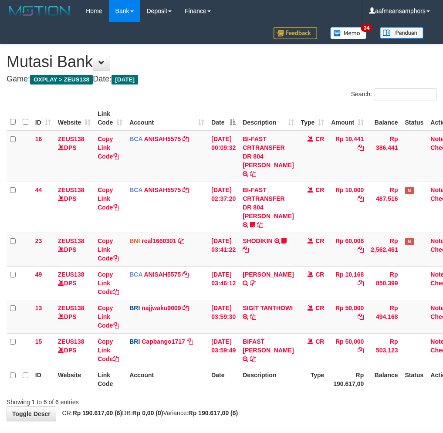
scroll to position [27, 10]
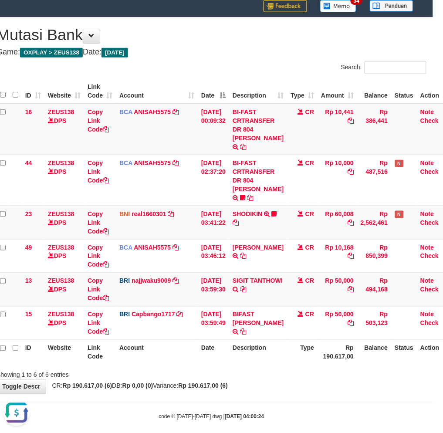
click at [301, 368] on div "Showing 1 to 6 of 6 entries" at bounding box center [211, 374] width 443 height 12
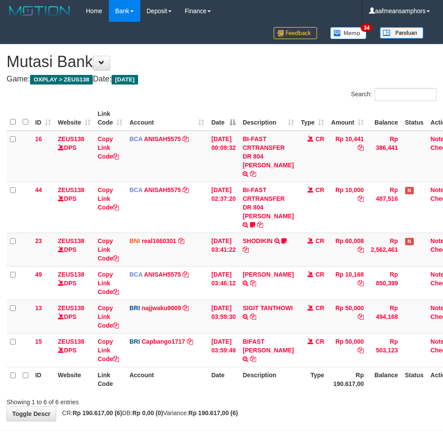
scroll to position [27, 10]
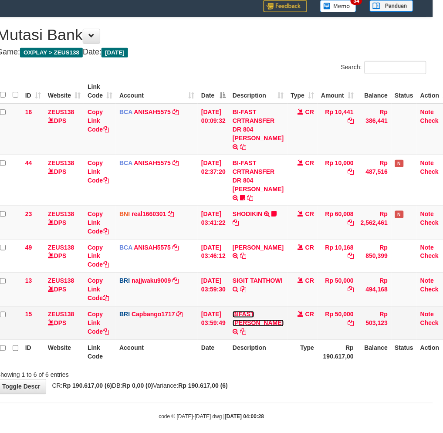
click at [250, 313] on link "BIFAST ANTONIUS GAG" at bounding box center [258, 319] width 51 height 16
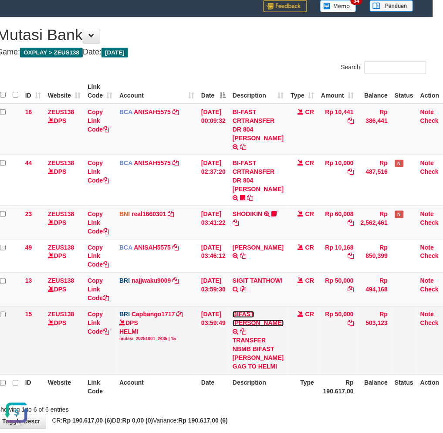
scroll to position [0, 0]
click at [256, 351] on div "TRANSFER NBMB BIFAST [PERSON_NAME] GAG TO HELMI" at bounding box center [258, 354] width 51 height 35
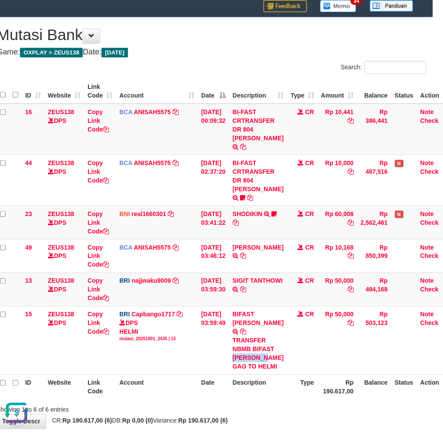
copy div "ANTONIUS"
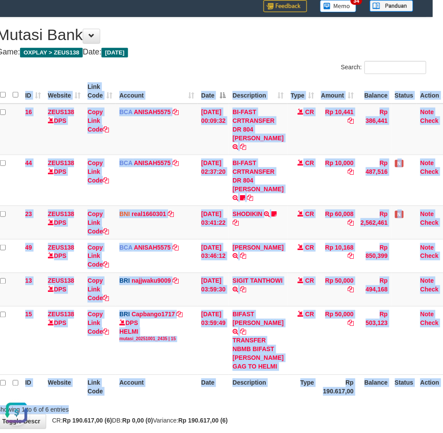
click at [287, 403] on div "Search: ID Website Link Code Account Date Description Type Amount Balance Statu…" at bounding box center [212, 238] width 430 height 354
click at [287, 403] on div "Showing 1 to 6 of 6 entries" at bounding box center [211, 408] width 443 height 12
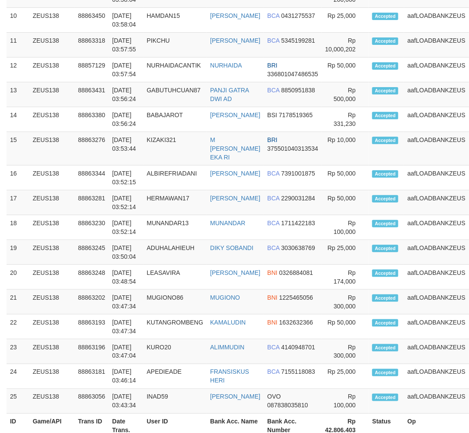
scroll to position [634, 0]
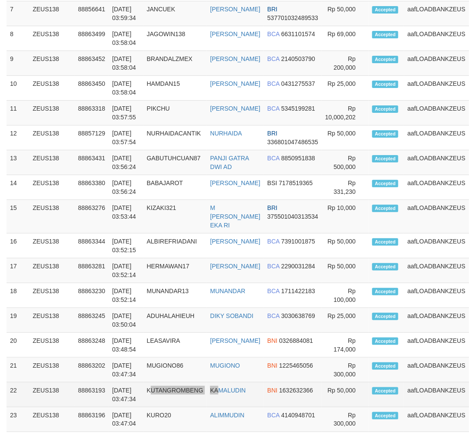
click at [221, 383] on tr "22 ZEUS138 88863193 01/10/2025 03:47:34 KUTANGROMBENG KAMALUDIN BNI 1632632366 …" at bounding box center [256, 395] width 498 height 25
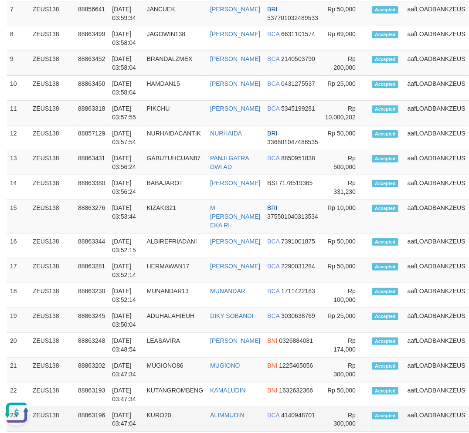
drag, startPoint x: 159, startPoint y: 373, endPoint x: 107, endPoint y: 371, distance: 51.9
click at [157, 408] on td "KURO20" at bounding box center [175, 420] width 64 height 25
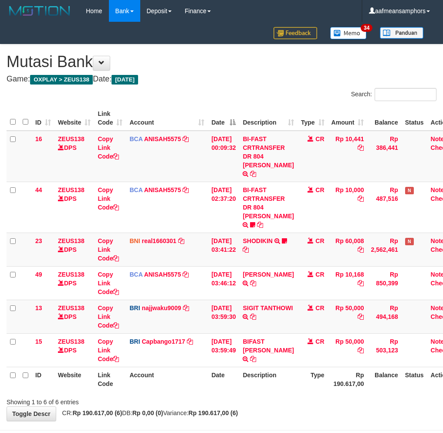
click at [276, 390] on body "Toggle navigation Home Bank Account List Load By Website Group [OXPLAY] ZEUS138…" at bounding box center [221, 235] width 443 height 470
click at [290, 376] on div "**********" at bounding box center [221, 232] width 443 height 377
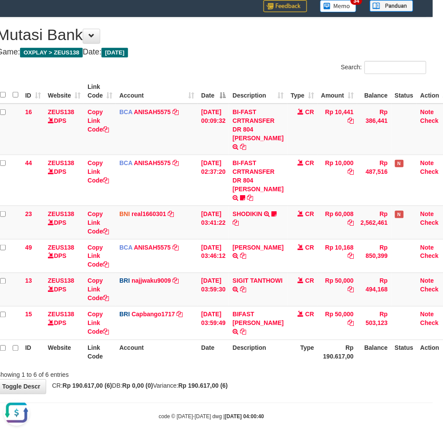
click at [337, 388] on body "Toggle navigation Home Bank Account List Load By Website Group [OXPLAY] ZEUS138…" at bounding box center [211, 208] width 443 height 470
click at [340, 387] on body "Toggle navigation Home Bank Account List Load By Website Group [OXPLAY] ZEUS138…" at bounding box center [211, 208] width 443 height 470
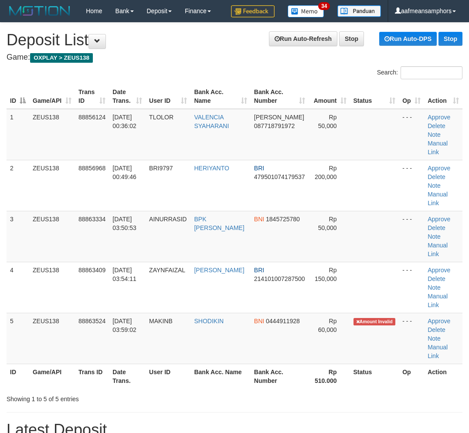
scroll to position [702, 0]
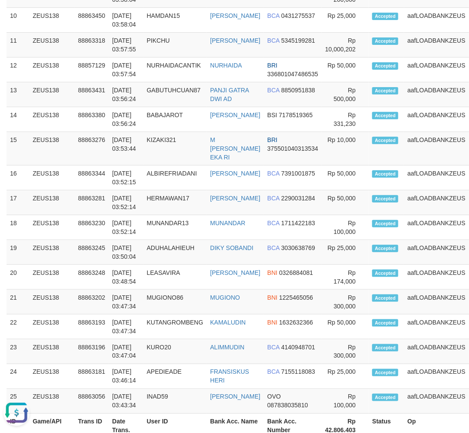
drag, startPoint x: 201, startPoint y: 347, endPoint x: 1, endPoint y: 330, distance: 200.5
click at [197, 389] on td "INAD59" at bounding box center [175, 401] width 64 height 25
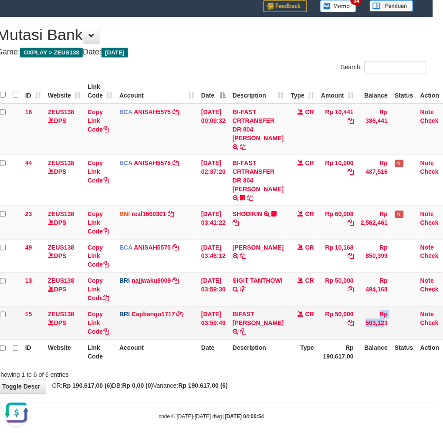
click at [354, 330] on tr "15 ZEUS138 DPS Copy Link Code BRI Capbango1717 DPS HELMI mutasi_20251001_2435 |…" at bounding box center [225, 323] width 456 height 34
click at [354, 327] on td "Rp 50,000" at bounding box center [338, 323] width 40 height 34
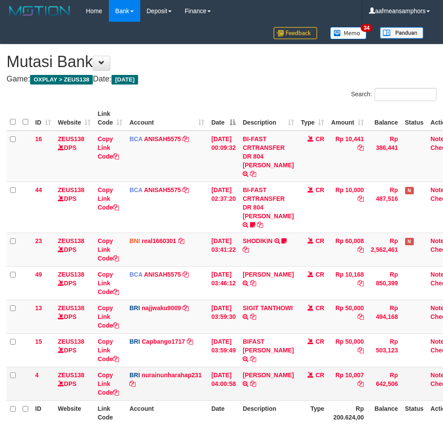
scroll to position [27, 10]
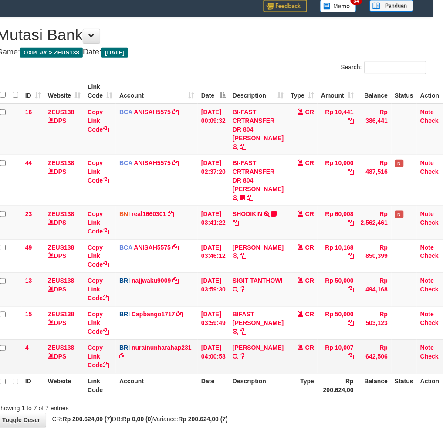
click at [323, 345] on td "Rp 10,007" at bounding box center [338, 357] width 40 height 34
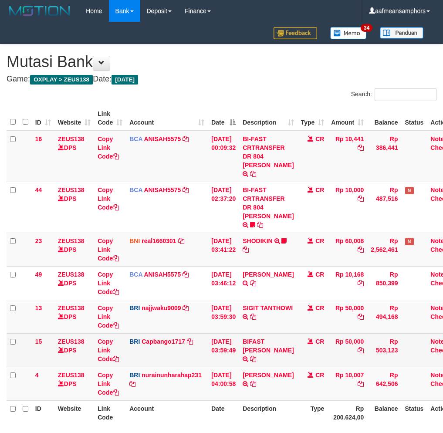
scroll to position [27, 10]
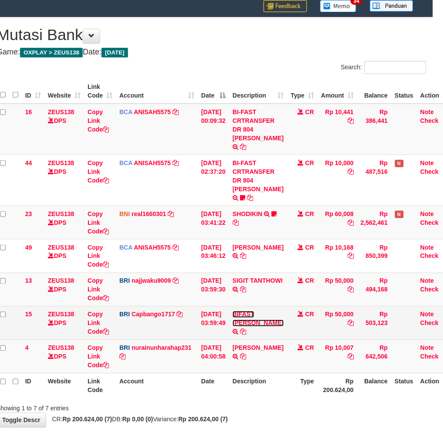
click at [255, 311] on link "BIFAST [PERSON_NAME]" at bounding box center [258, 319] width 51 height 16
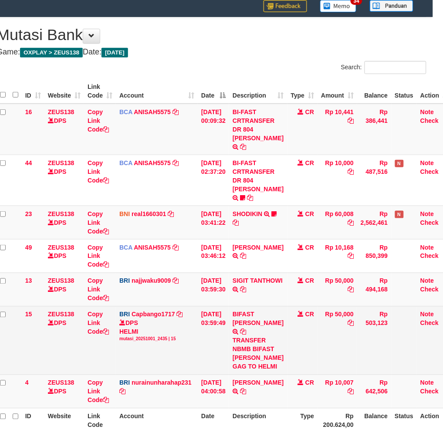
click at [255, 351] on div "TRANSFER NBMB BIFAST [PERSON_NAME] GAG TO HELMI" at bounding box center [258, 354] width 51 height 35
click at [255, 351] on div "TRANSFER NBMB BIFAST ANTONIUS GAG TO HELMI" at bounding box center [258, 354] width 51 height 35
copy div "ANTONIUS"
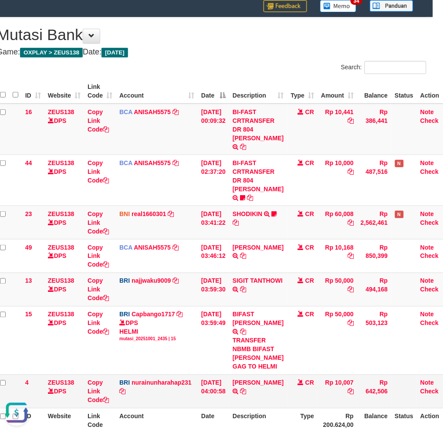
click at [261, 400] on td "SITI ASTARI TRANSFER NBMB SITI ASTARI TO NURAINUN HARAHAP" at bounding box center [258, 392] width 58 height 34
drag, startPoint x: 261, startPoint y: 400, endPoint x: 265, endPoint y: 400, distance: 4.4
click at [262, 400] on td "SITI ASTARI TRANSFER NBMB SITI ASTARI TO NURAINUN HARAHAP" at bounding box center [258, 392] width 58 height 34
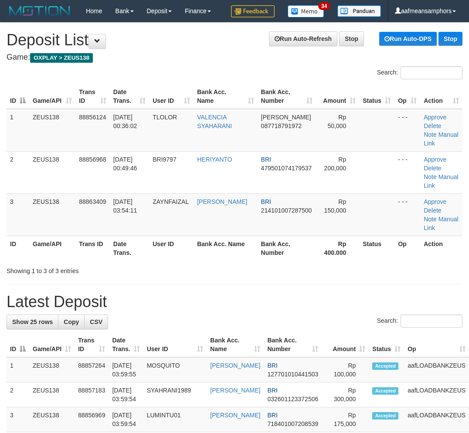
scroll to position [652, 0]
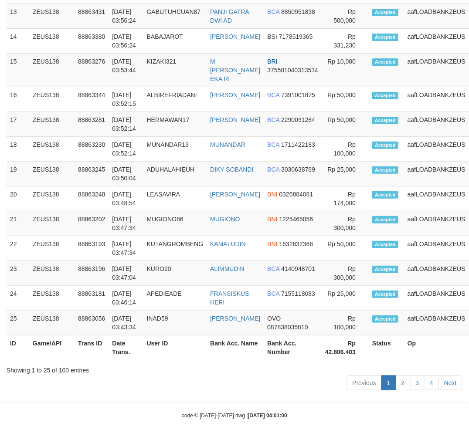
click at [184, 375] on div "Previous 1 2 3 4 Next" at bounding box center [235, 384] width 456 height 19
drag, startPoint x: 249, startPoint y: 391, endPoint x: 182, endPoint y: 378, distance: 68.1
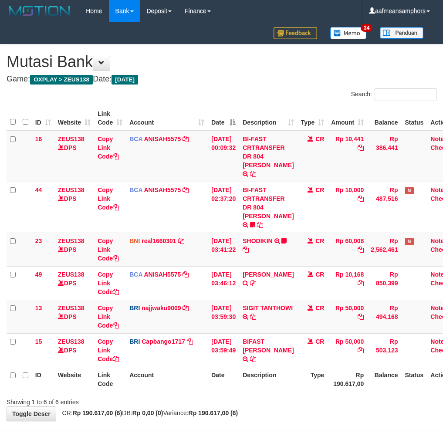
scroll to position [27, 10]
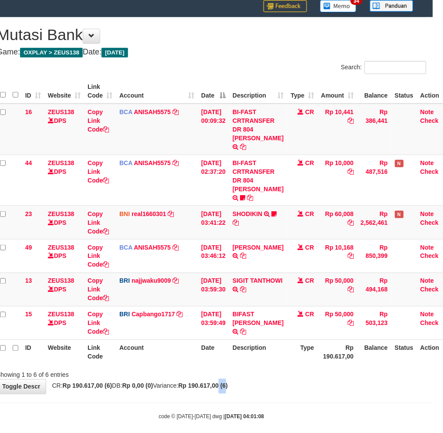
click at [228, 383] on strong "Rp 190.617,00 (6)" at bounding box center [204, 386] width 50 height 7
click at [252, 381] on div "**********" at bounding box center [211, 205] width 443 height 377
click at [303, 368] on div "Showing 1 to 6 of 6 entries" at bounding box center [211, 374] width 443 height 12
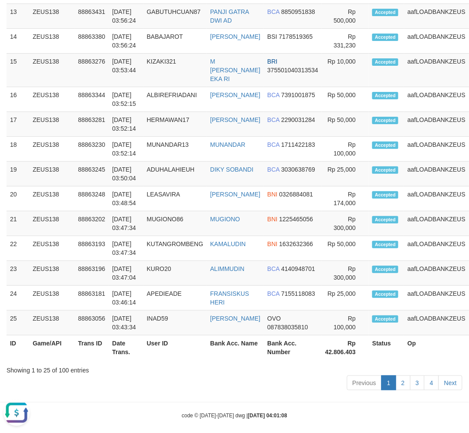
drag, startPoint x: 140, startPoint y: 368, endPoint x: 146, endPoint y: 367, distance: 7.0
click at [146, 375] on div "Previous 1 2 3 4 Next" at bounding box center [235, 384] width 456 height 19
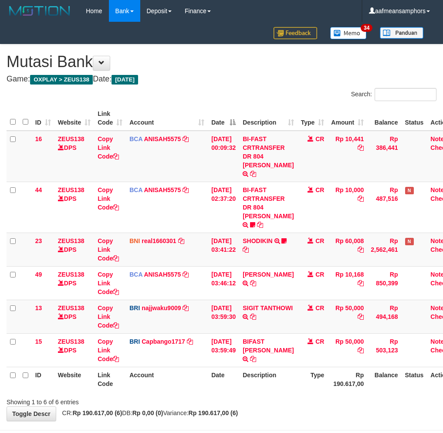
scroll to position [27, 10]
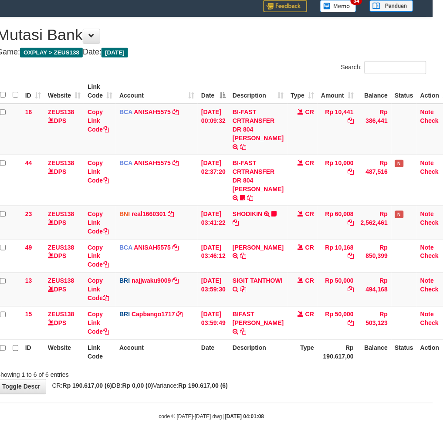
click at [296, 368] on div "Showing 1 to 6 of 6 entries" at bounding box center [211, 374] width 443 height 12
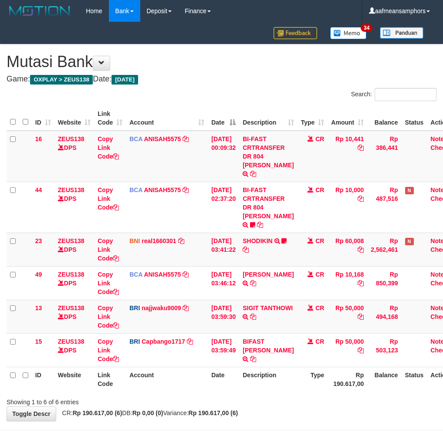
scroll to position [27, 10]
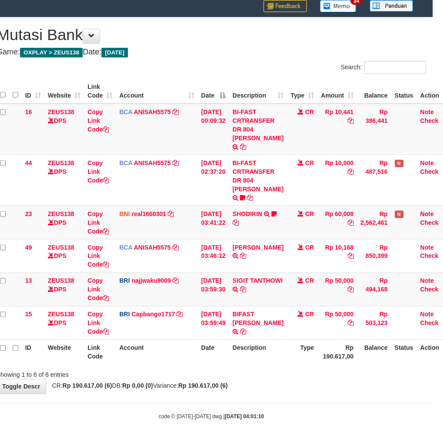
click at [325, 395] on body "Toggle navigation Home Bank Account List Load By Website Group [OXPLAY] ZEUS138…" at bounding box center [211, 208] width 443 height 470
click at [335, 383] on div "**********" at bounding box center [211, 205] width 443 height 377
click at [271, 375] on div "**********" at bounding box center [211, 205] width 443 height 377
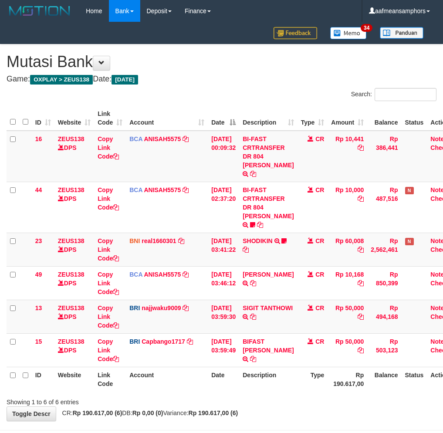
scroll to position [27, 10]
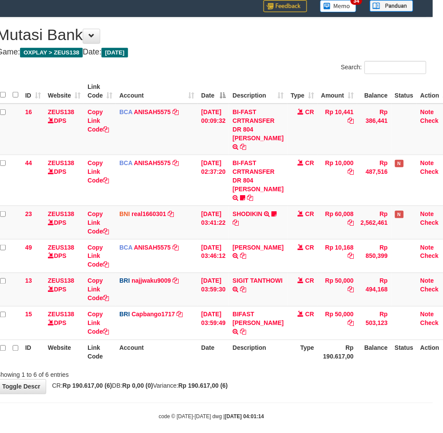
click at [311, 368] on div "Showing 1 to 6 of 6 entries" at bounding box center [211, 374] width 443 height 12
click at [307, 368] on div "Showing 1 to 6 of 6 entries" at bounding box center [211, 374] width 443 height 12
click at [328, 355] on th "Rp 190.617,00" at bounding box center [338, 352] width 40 height 25
click at [308, 354] on th "Type" at bounding box center [303, 352] width 31 height 25
drag, startPoint x: 301, startPoint y: 359, endPoint x: 306, endPoint y: 358, distance: 4.9
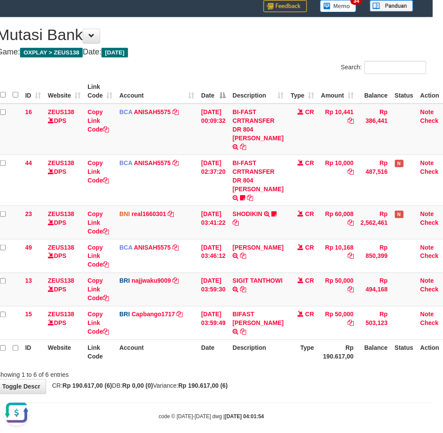
click at [300, 359] on div "Search: ID Website Link Code Account Date Description Type Amount Balance Statu…" at bounding box center [212, 220] width 430 height 319
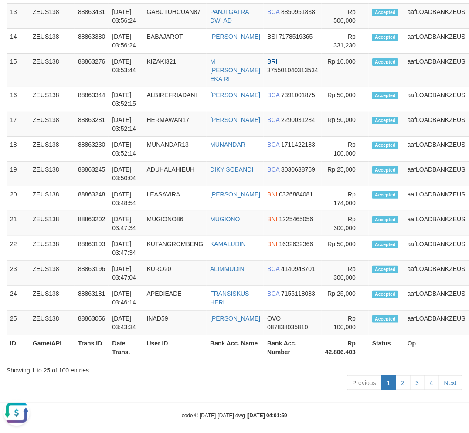
drag, startPoint x: 193, startPoint y: 371, endPoint x: 205, endPoint y: 373, distance: 12.3
click at [205, 375] on div "Previous 1 2 3 4 Next" at bounding box center [235, 384] width 456 height 19
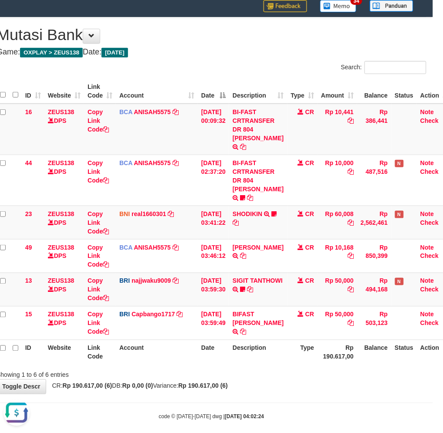
click at [317, 397] on body "Toggle navigation Home Bank Account List Load By Website Group [OXPLAY] ZEUS138…" at bounding box center [211, 208] width 443 height 470
drag, startPoint x: 314, startPoint y: 396, endPoint x: 320, endPoint y: 393, distance: 6.4
click at [313, 395] on body "Toggle navigation Home Bank Account List Load By Website Group [OXPLAY] ZEUS138…" at bounding box center [211, 208] width 443 height 470
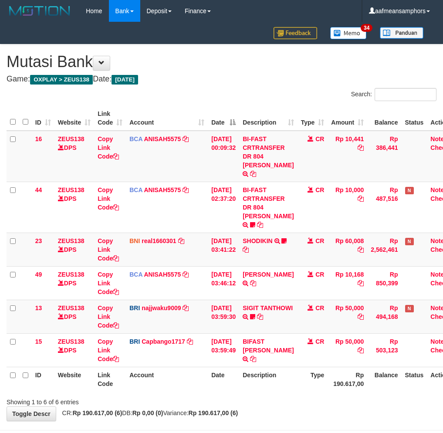
scroll to position [27, 10]
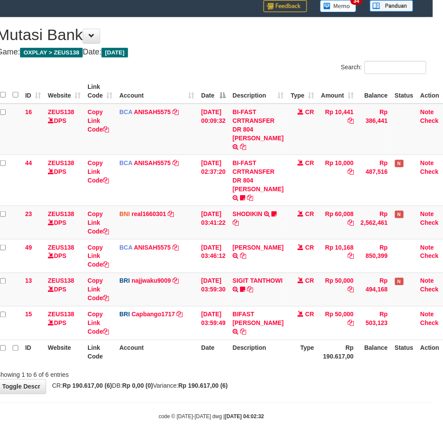
click at [305, 390] on body "Toggle navigation Home Bank Account List Load By Website Group [OXPLAY] ZEUS138…" at bounding box center [211, 208] width 443 height 470
click at [289, 387] on body "Toggle navigation Home Bank Account List Load By Website Group [OXPLAY] ZEUS138…" at bounding box center [211, 208] width 443 height 470
drag, startPoint x: 302, startPoint y: 404, endPoint x: 299, endPoint y: 399, distance: 5.6
click at [300, 401] on body "Toggle navigation Home Bank Account List Load By Website Group [OXPLAY] ZEUS138…" at bounding box center [211, 208] width 443 height 470
click at [304, 394] on body "Toggle navigation Home Bank Account List Load By Website Group [OXPLAY] ZEUS138…" at bounding box center [211, 208] width 443 height 470
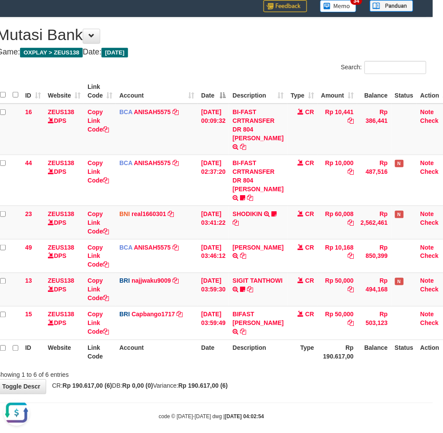
click at [297, 392] on body "Toggle navigation Home Bank Account List Load By Website Group [OXPLAY] ZEUS138…" at bounding box center [211, 208] width 443 height 470
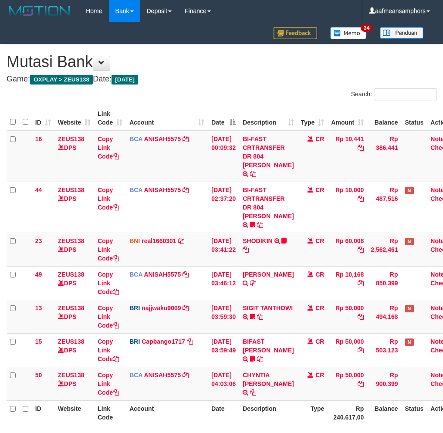
scroll to position [27, 10]
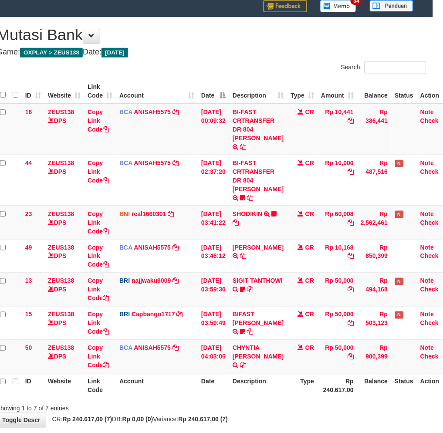
drag, startPoint x: 0, startPoint y: 0, endPoint x: 276, endPoint y: 395, distance: 481.7
click at [285, 390] on div "ID Website Link Code Account Date Description Type Amount Balance Status Action…" at bounding box center [211, 238] width 443 height 325
click at [286, 416] on div "**********" at bounding box center [211, 222] width 443 height 410
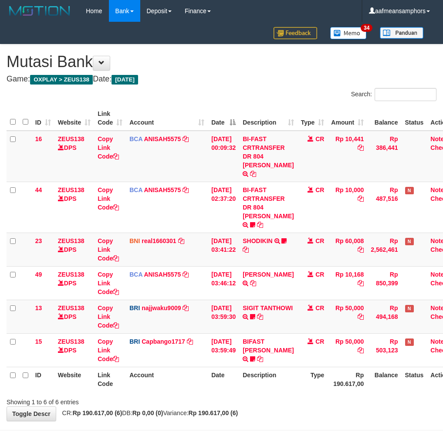
scroll to position [27, 10]
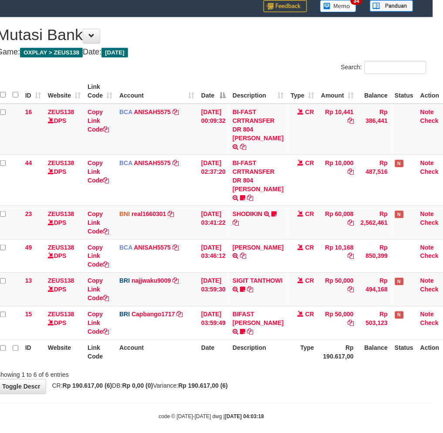
drag, startPoint x: 291, startPoint y: 394, endPoint x: 450, endPoint y: 386, distance: 159.3
click at [293, 395] on body "Toggle navigation Home Bank Account List Load By Website Group [OXPLAY] ZEUS138…" at bounding box center [211, 208] width 443 height 470
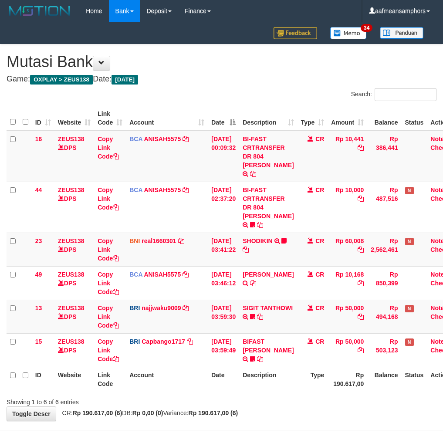
scroll to position [27, 10]
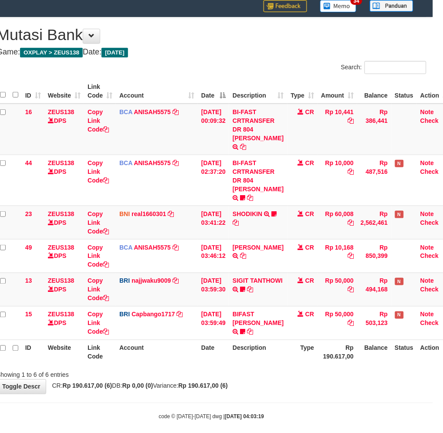
drag, startPoint x: 256, startPoint y: 373, endPoint x: 255, endPoint y: 380, distance: 7.5
click at [255, 380] on div "**********" at bounding box center [211, 205] width 443 height 377
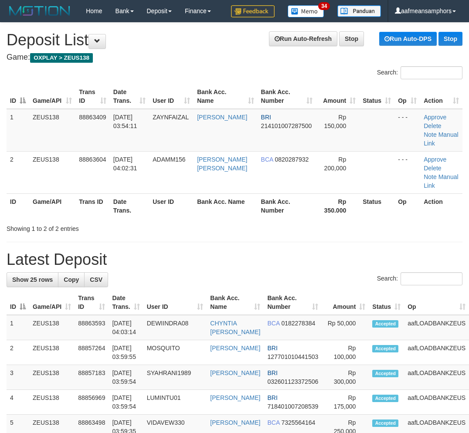
scroll to position [610, 0]
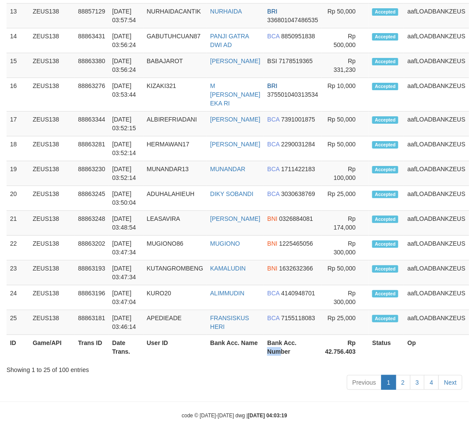
drag, startPoint x: 271, startPoint y: 347, endPoint x: 2, endPoint y: 391, distance: 273.1
click at [271, 347] on th "Bank Acc. Number" at bounding box center [293, 347] width 58 height 25
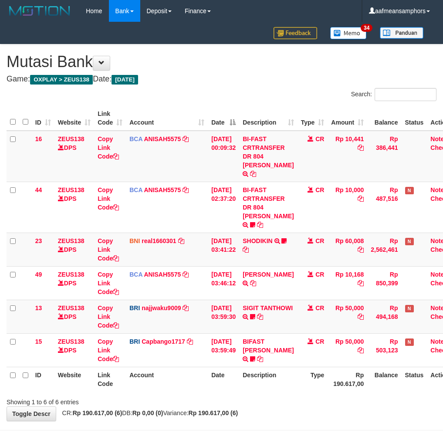
scroll to position [27, 10]
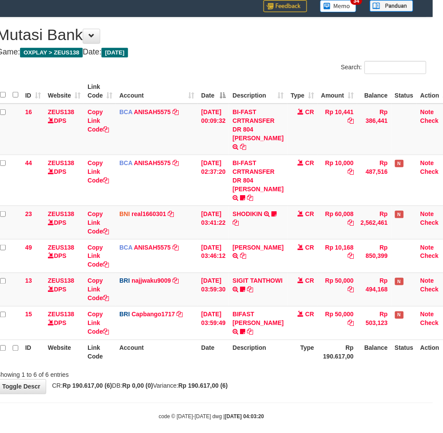
drag, startPoint x: 251, startPoint y: 419, endPoint x: 249, endPoint y: 412, distance: 6.9
click at [246, 415] on body "Toggle navigation Home Bank Account List Load By Website Group [OXPLAY] ZEUS138…" at bounding box center [211, 208] width 443 height 470
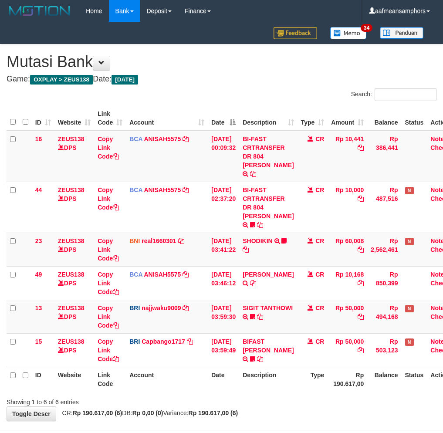
scroll to position [27, 10]
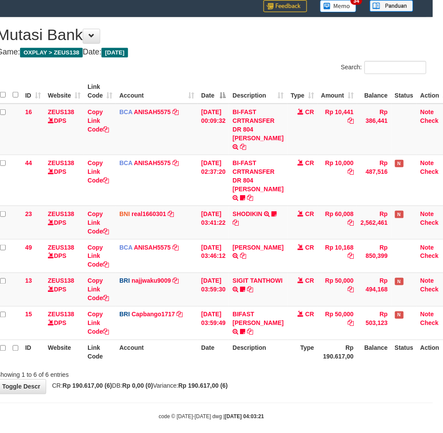
click at [310, 389] on body "Toggle navigation Home Bank Account List Load By Website Group [OXPLAY] ZEUS138…" at bounding box center [211, 208] width 443 height 470
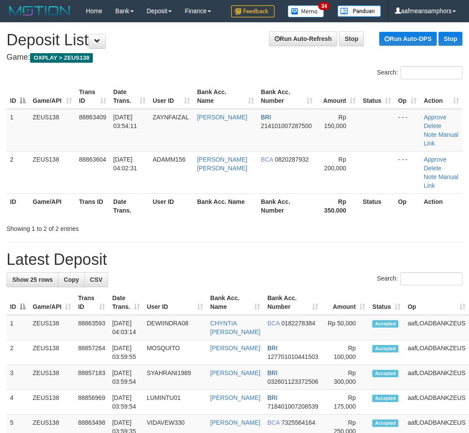
scroll to position [610, 0]
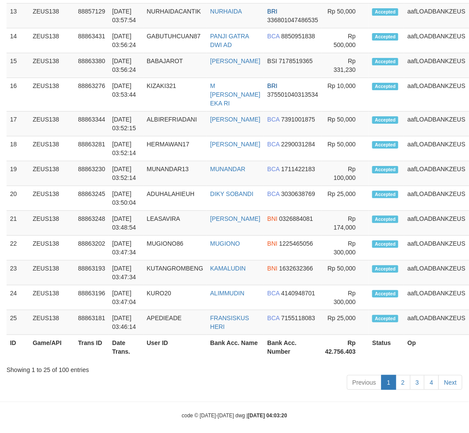
drag, startPoint x: 234, startPoint y: 354, endPoint x: 236, endPoint y: 343, distance: 11.2
click at [238, 346] on div "Show 25 rows Copy CSV Search: ID Game/API Trans ID Date Trans. User ID Bank Acc…" at bounding box center [235, 27] width 456 height 731
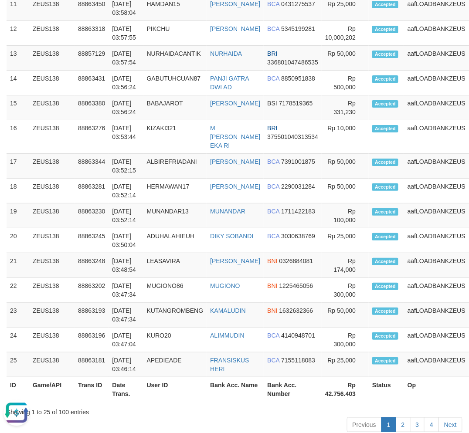
drag, startPoint x: 157, startPoint y: 398, endPoint x: 0, endPoint y: 372, distance: 159.1
click at [175, 405] on div "Showing 1 to 25 of 100 entries" at bounding box center [235, 411] width 456 height 12
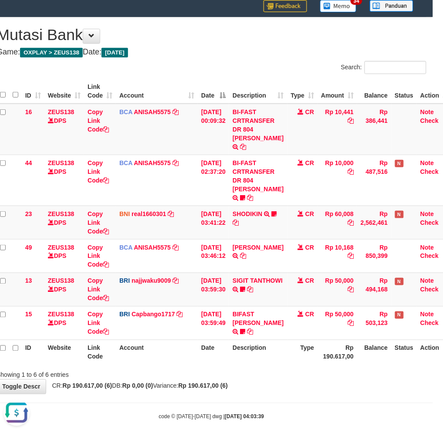
drag, startPoint x: 258, startPoint y: 375, endPoint x: 263, endPoint y: 376, distance: 5.2
click at [263, 376] on div "**********" at bounding box center [211, 205] width 443 height 377
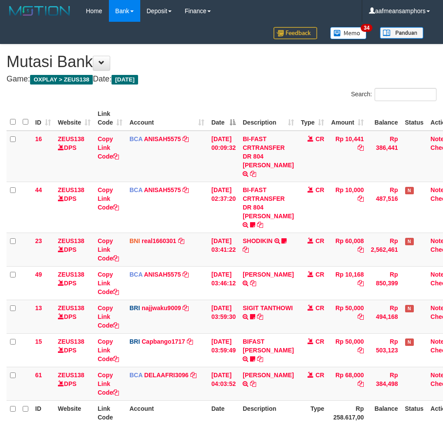
scroll to position [27, 10]
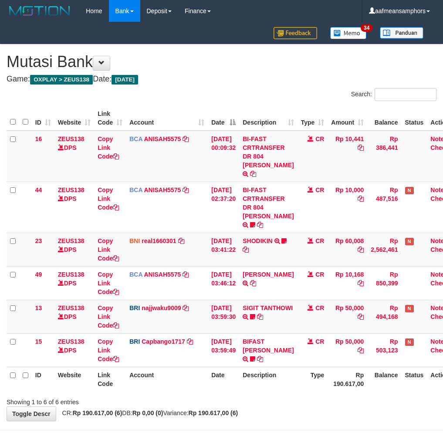
scroll to position [27, 10]
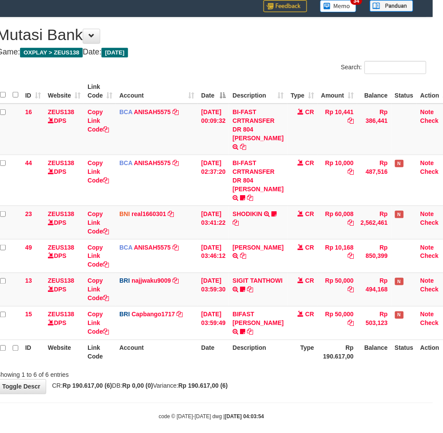
drag, startPoint x: 228, startPoint y: 388, endPoint x: 217, endPoint y: 386, distance: 12.0
click at [217, 386] on body "Toggle navigation Home Bank Account List Load By Website Group [OXPLAY] ZEUS138…" at bounding box center [211, 208] width 443 height 470
click at [213, 391] on body "Toggle navigation Home Bank Account List Load By Website Group [OXPLAY] ZEUS138…" at bounding box center [211, 208] width 443 height 470
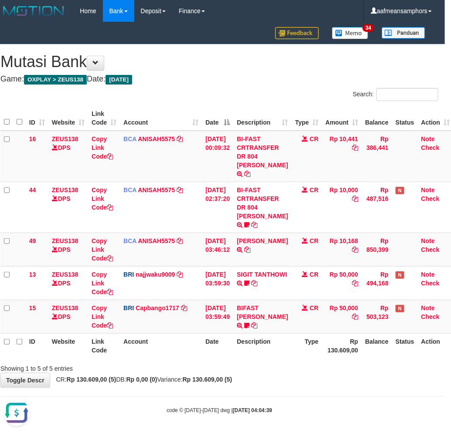
click at [322, 361] on div "Showing 1 to 5 of 5 entries" at bounding box center [219, 367] width 451 height 12
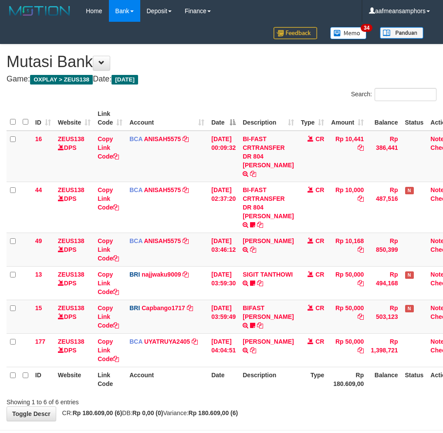
scroll to position [0, 6]
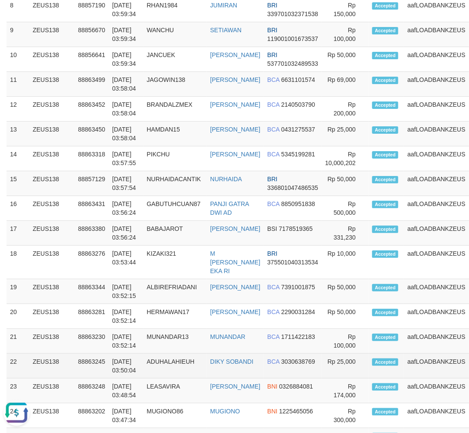
click at [121, 358] on tr "22 ZEUS138 88863245 01/10/2025 03:50:04 ADUHALAHIEUH DIKY SOBANDI BCA 303063876…" at bounding box center [256, 366] width 498 height 25
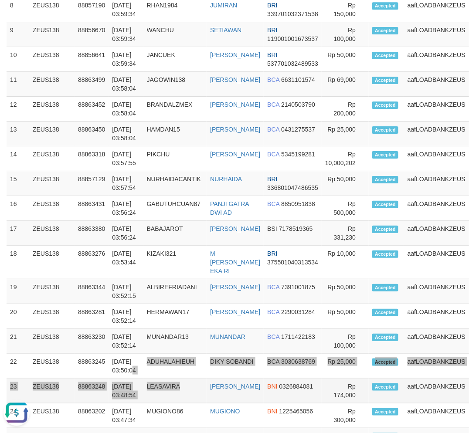
click at [205, 371] on tbody "1 ZEUS138 88863645 01/10/2025 04:04:24 MAKINB SHODIKIN BNI 0444911928 Rp 60,008" at bounding box center [256, 138] width 498 height 630
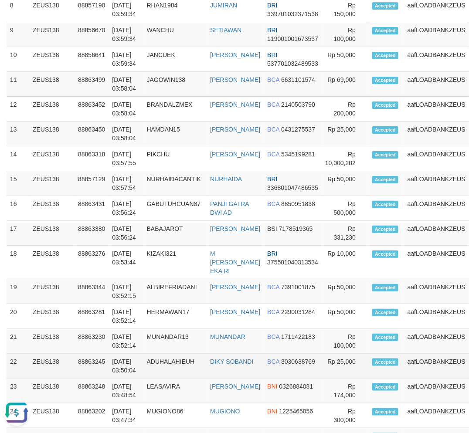
drag, startPoint x: 155, startPoint y: 342, endPoint x: 123, endPoint y: 355, distance: 34.8
click at [156, 342] on td "MUNANDAR13" at bounding box center [175, 341] width 64 height 25
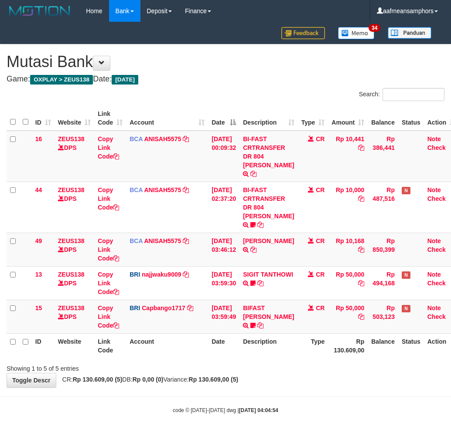
scroll to position [0, 6]
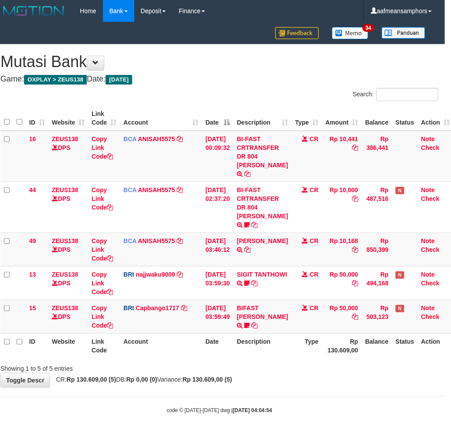
click at [289, 376] on div "**********" at bounding box center [219, 215] width 451 height 343
click at [285, 367] on div "**********" at bounding box center [219, 215] width 451 height 343
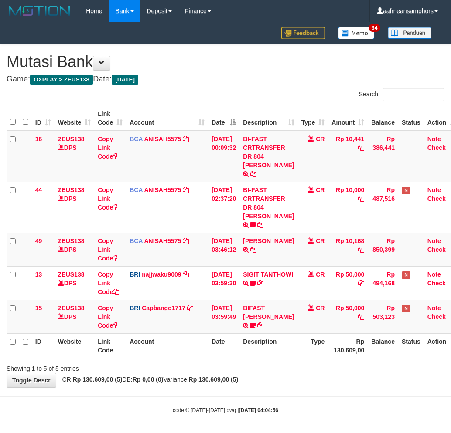
scroll to position [0, 6]
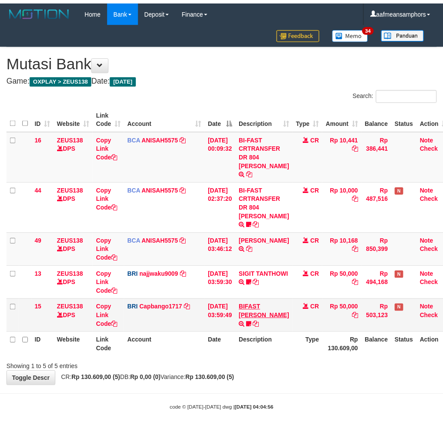
scroll to position [0, 6]
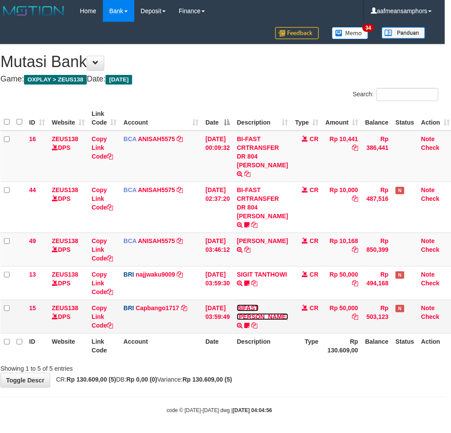
click at [248, 314] on link "BIFAST [PERSON_NAME]" at bounding box center [262, 313] width 51 height 16
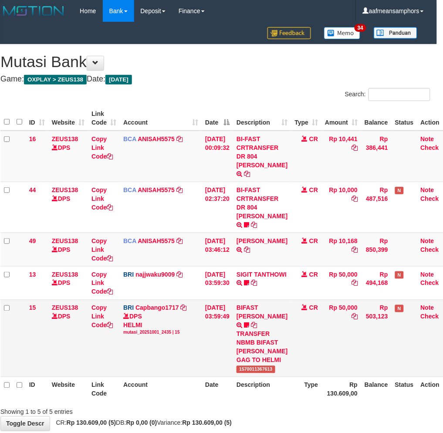
click at [250, 367] on span "1570011367613" at bounding box center [256, 369] width 39 height 7
copy span "1570011367613"
drag, startPoint x: 308, startPoint y: 397, endPoint x: 308, endPoint y: 390, distance: 7.0
click at [307, 398] on th "Type" at bounding box center [307, 389] width 31 height 25
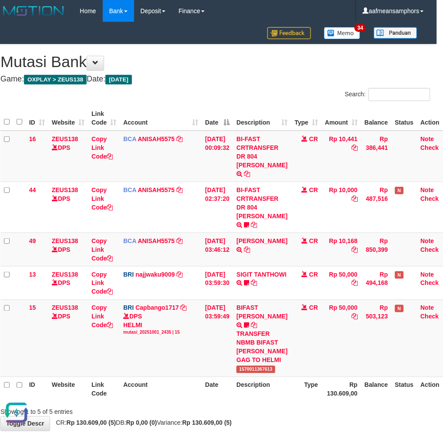
scroll to position [0, 0]
click at [292, 390] on th "Type" at bounding box center [307, 389] width 31 height 25
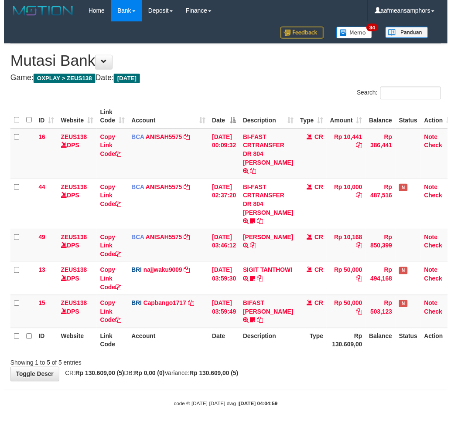
scroll to position [0, 6]
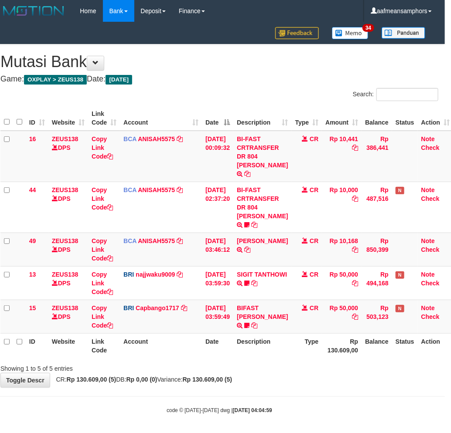
click at [328, 391] on body "Toggle navigation Home Bank Account List Load By Website Group [OXPLAY] ZEUS138…" at bounding box center [219, 218] width 451 height 436
click at [307, 363] on div "Showing 1 to 5 of 5 entries" at bounding box center [219, 367] width 451 height 12
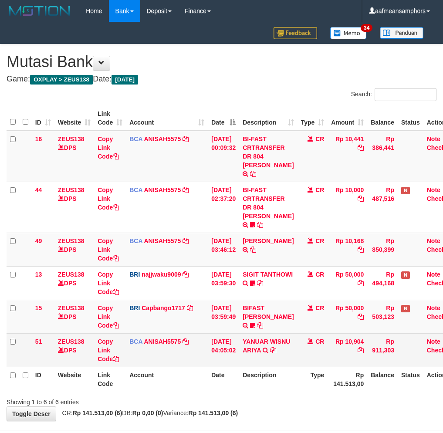
scroll to position [0, 6]
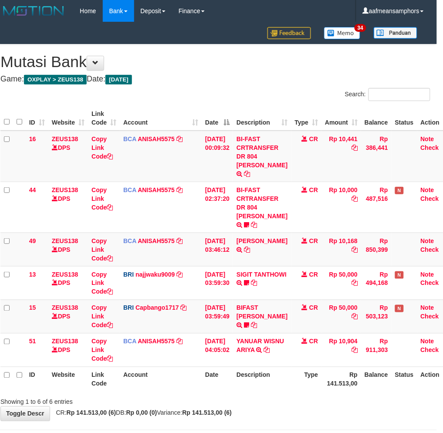
drag, startPoint x: 279, startPoint y: 368, endPoint x: 283, endPoint y: 360, distance: 9.4
click at [279, 368] on th "Description" at bounding box center [262, 379] width 58 height 25
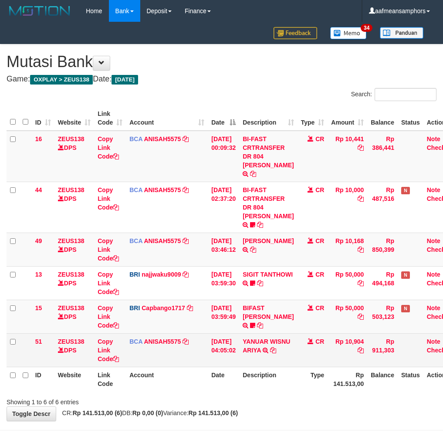
scroll to position [0, 6]
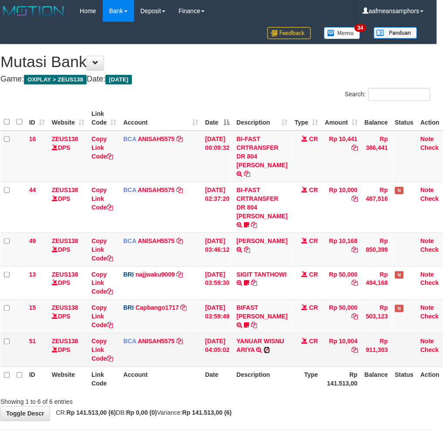
click at [264, 350] on icon at bounding box center [267, 350] width 6 height 6
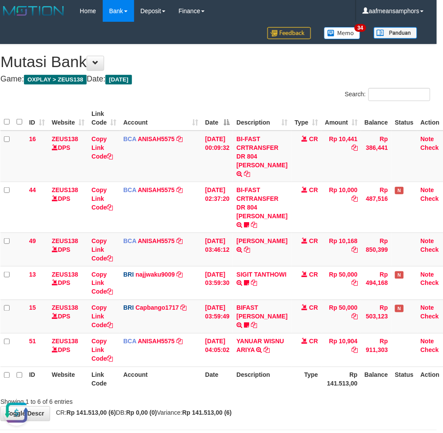
scroll to position [0, 0]
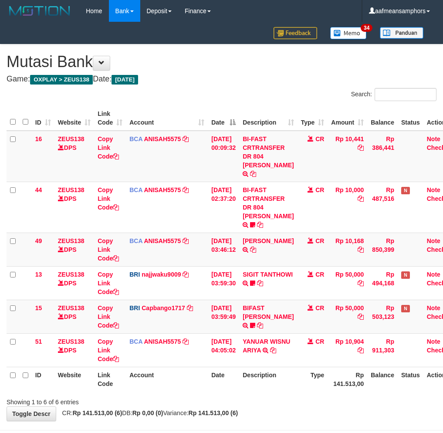
scroll to position [0, 6]
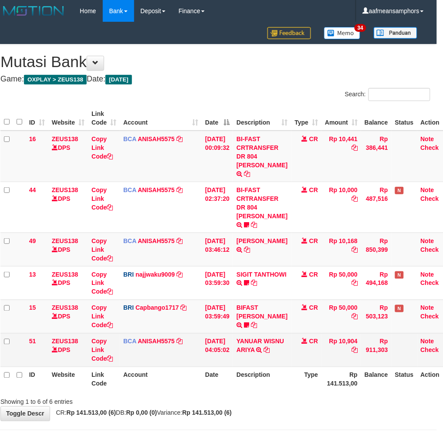
click at [300, 355] on td "CR" at bounding box center [307, 351] width 31 height 34
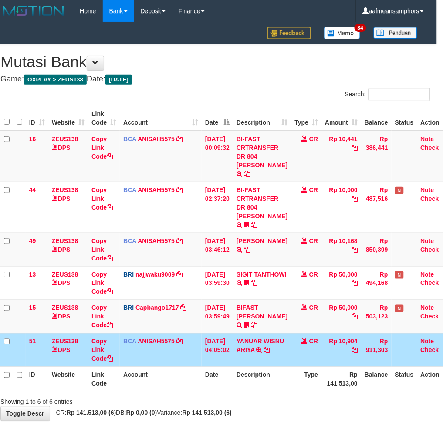
click at [292, 351] on td "CR" at bounding box center [307, 351] width 31 height 34
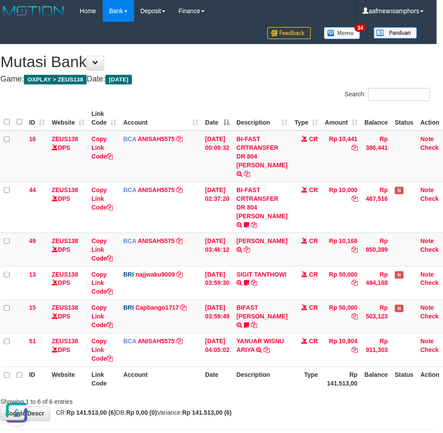
click at [276, 372] on th "Description" at bounding box center [262, 379] width 58 height 25
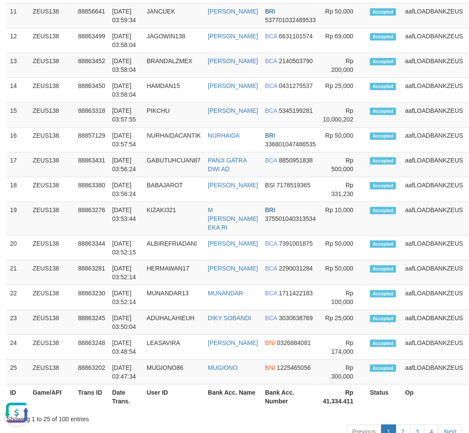
click at [150, 412] on div "Showing 1 to 25 of 100 entries" at bounding box center [235, 418] width 456 height 12
click at [133, 369] on td "01/10/2025 03:47:34" at bounding box center [126, 372] width 34 height 25
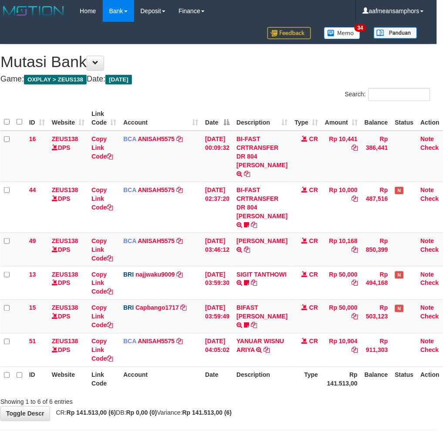
scroll to position [0, 6]
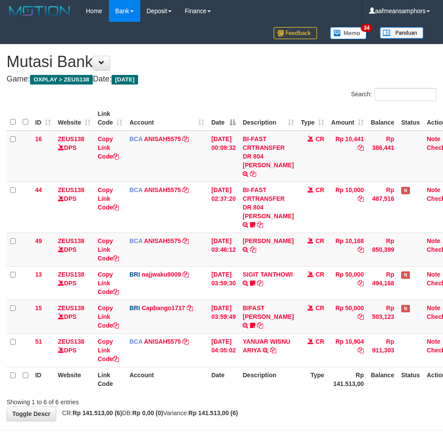
scroll to position [0, 6]
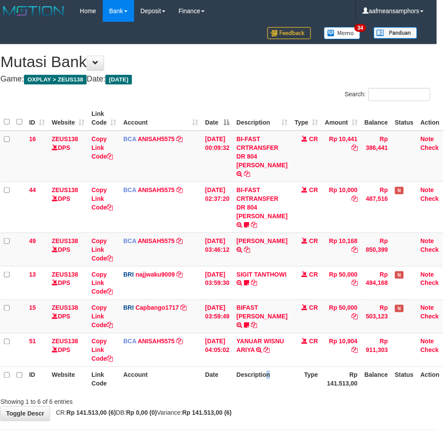
drag, startPoint x: 0, startPoint y: 0, endPoint x: 270, endPoint y: 361, distance: 450.6
click at [270, 367] on th "Description" at bounding box center [262, 379] width 58 height 25
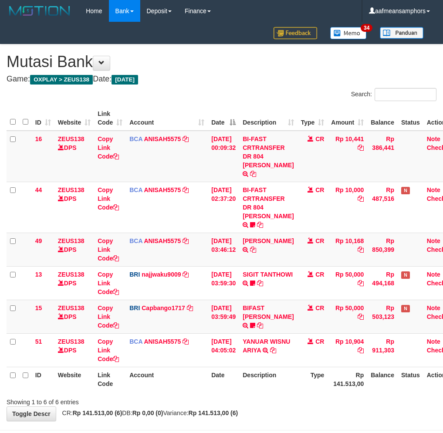
scroll to position [0, 6]
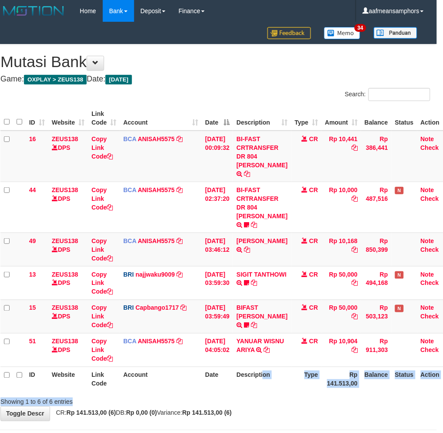
click at [261, 396] on div "Search: ID Website Link Code Account Date Description Type Amount Balance Statu…" at bounding box center [215, 247] width 430 height 319
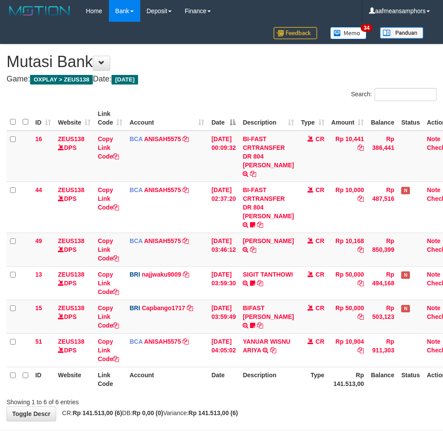
click at [255, 385] on div "Search: ID Website Link Code Account Date Description Type Amount Balance Statu…" at bounding box center [222, 247] width 430 height 319
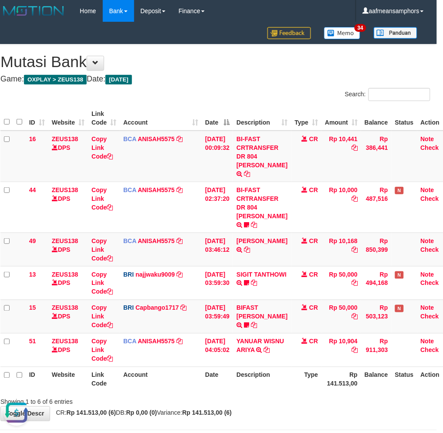
click at [296, 399] on div "**********" at bounding box center [215, 232] width 443 height 377
click at [276, 395] on div "Showing 1 to 6 of 6 entries" at bounding box center [215, 401] width 443 height 12
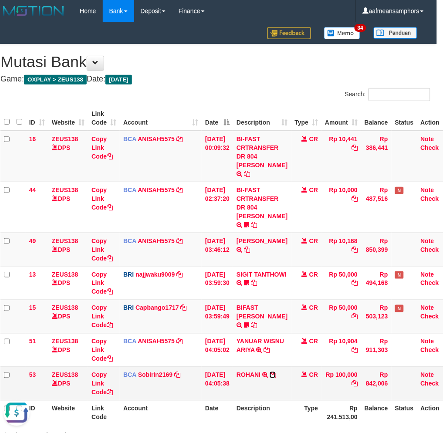
click at [276, 372] on icon at bounding box center [273, 375] width 6 height 6
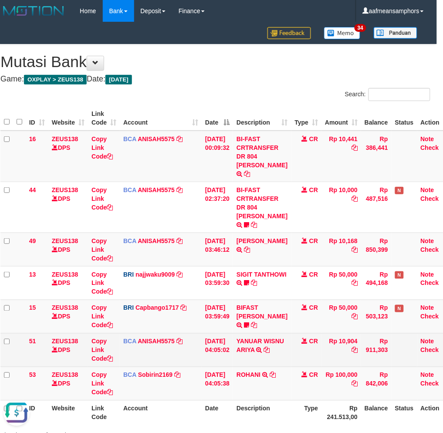
click at [280, 356] on td "YANUAR WISNU ARIYA TRSF E-BANKING CR 0110/FTSCY/WS95271 10904.00YANUAR WISNU AR…" at bounding box center [262, 351] width 58 height 34
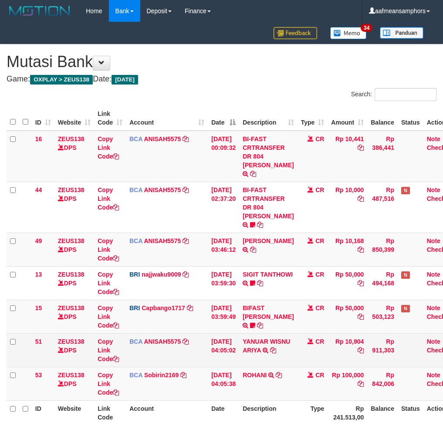
scroll to position [0, 6]
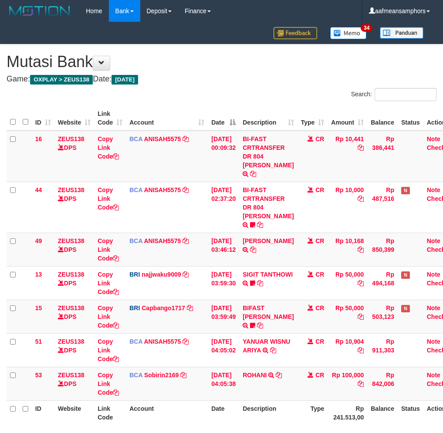
scroll to position [0, 6]
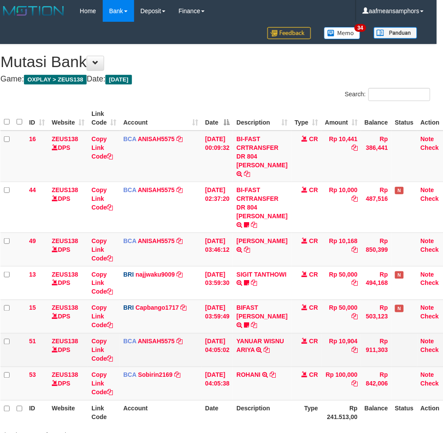
drag, startPoint x: 0, startPoint y: 0, endPoint x: 260, endPoint y: 356, distance: 441.1
click at [261, 356] on td "YANUAR WISNU ARIYA TRSF E-BANKING CR 0110/FTSCY/WS95271 10904.00YANUAR WISNU AR…" at bounding box center [262, 351] width 58 height 34
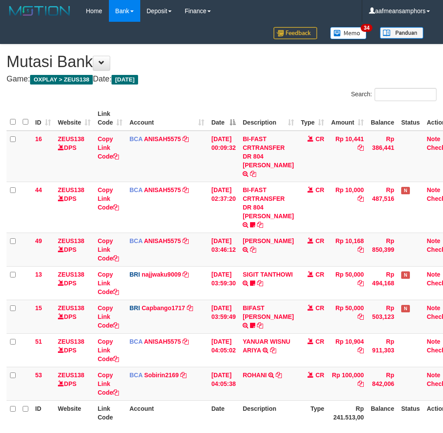
scroll to position [0, 6]
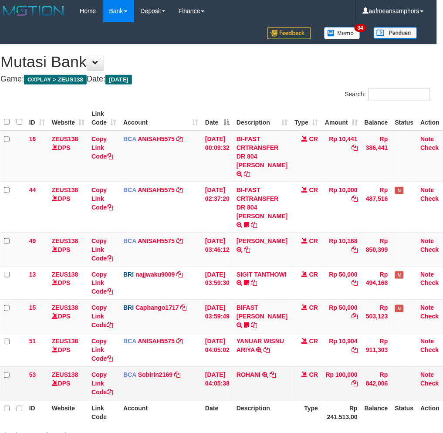
click at [283, 389] on td "ROHANI TRSF E-BANKING CR 0110/FTSCY/WS95051 100000.002025100111161458 TRFDN-[PE…" at bounding box center [262, 384] width 58 height 34
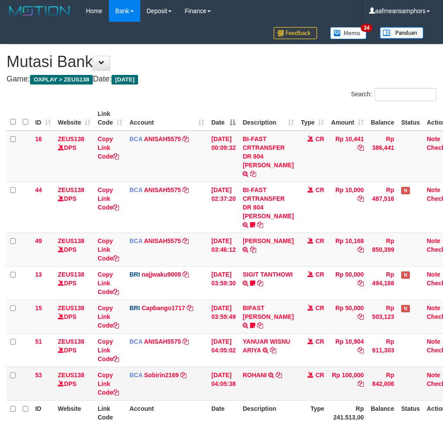
scroll to position [0, 6]
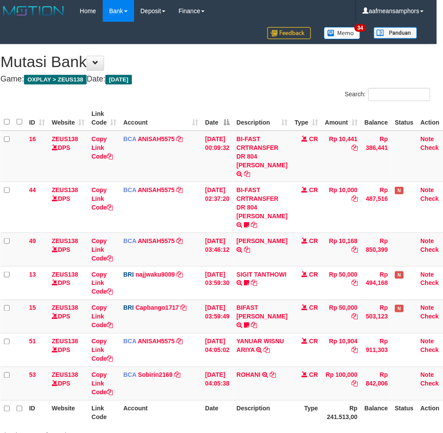
drag, startPoint x: 224, startPoint y: 408, endPoint x: 237, endPoint y: 408, distance: 13.1
click at [224, 408] on th "Date" at bounding box center [217, 413] width 31 height 25
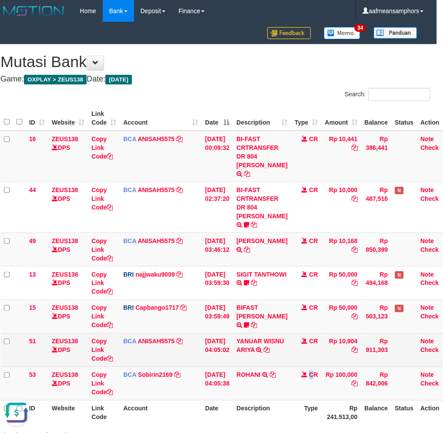
drag, startPoint x: 310, startPoint y: 359, endPoint x: 321, endPoint y: 355, distance: 11.7
click at [308, 367] on td "CR" at bounding box center [307, 384] width 31 height 34
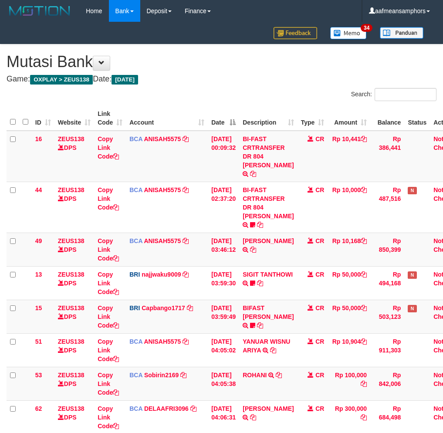
scroll to position [0, 6]
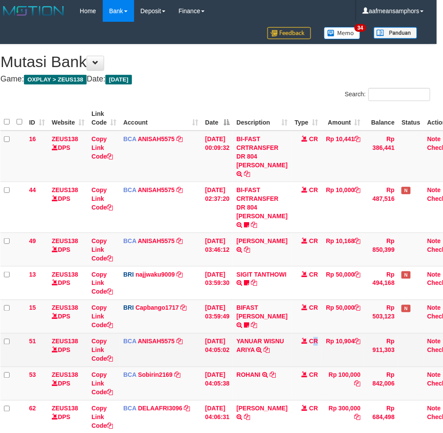
drag, startPoint x: 317, startPoint y: 350, endPoint x: 308, endPoint y: 350, distance: 8.7
click at [312, 350] on td "CR" at bounding box center [307, 351] width 31 height 34
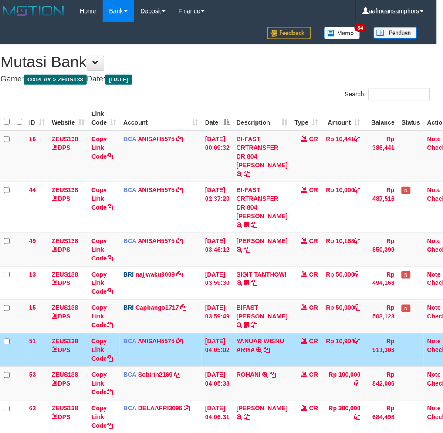
click at [308, 350] on td "CR" at bounding box center [307, 351] width 31 height 34
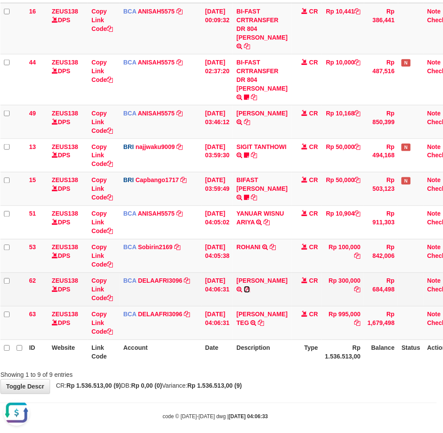
click at [245, 289] on icon at bounding box center [247, 290] width 6 height 6
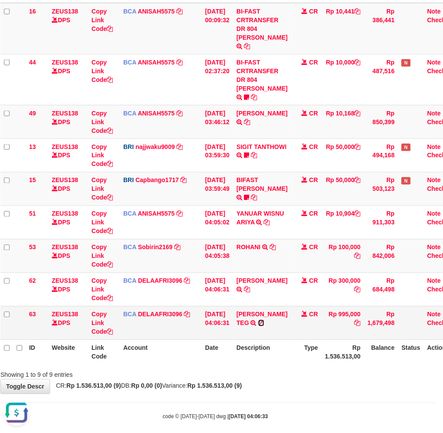
click at [265, 324] on icon at bounding box center [262, 323] width 6 height 6
click at [280, 347] on th "Description" at bounding box center [262, 352] width 58 height 25
click at [275, 350] on th "Description" at bounding box center [262, 352] width 58 height 25
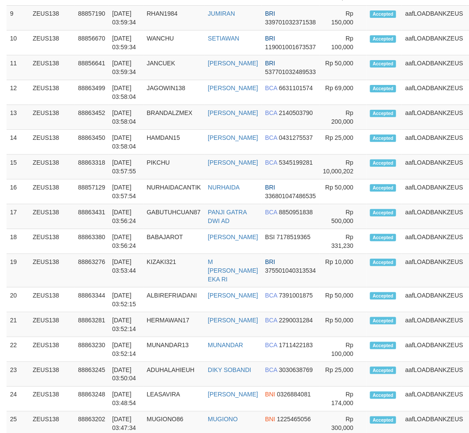
scroll to position [645, 0]
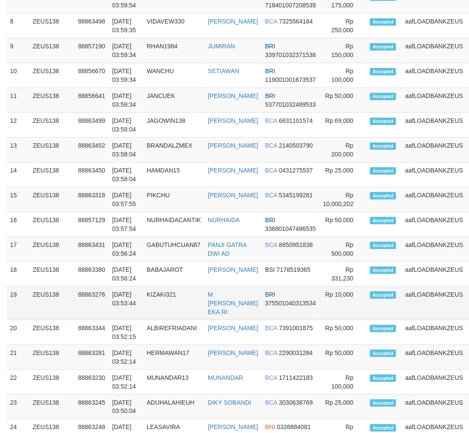
click at [131, 303] on td "01/10/2025 03:53:44" at bounding box center [126, 304] width 34 height 34
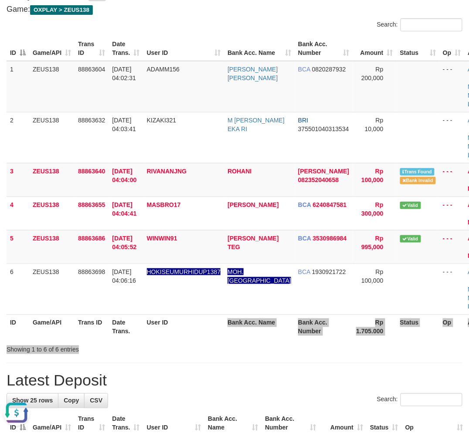
click at [289, 353] on div "Search: ID Game/API Trans ID Date Trans. User ID Bank Acc. Name Bank Acc. Numbe…" at bounding box center [235, 186] width 456 height 336
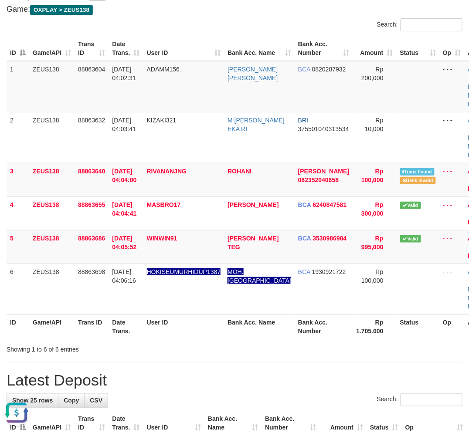
drag, startPoint x: 224, startPoint y: 357, endPoint x: 102, endPoint y: 350, distance: 121.9
click at [224, 354] on div "Showing 1 to 6 of 6 entries" at bounding box center [234, 348] width 469 height 12
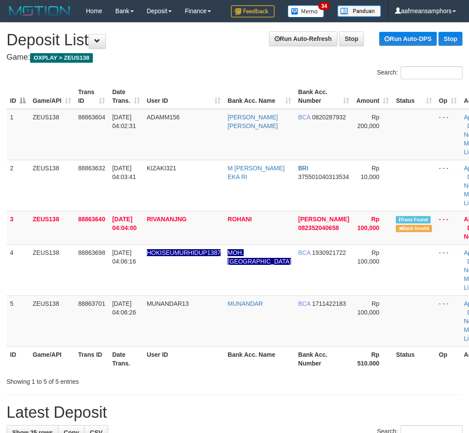
scroll to position [21, 0]
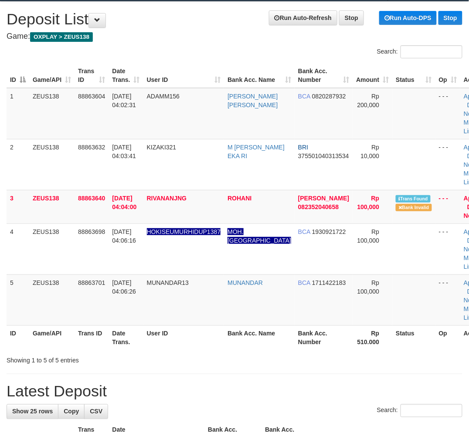
click at [219, 351] on th "User ID" at bounding box center [183, 338] width 81 height 25
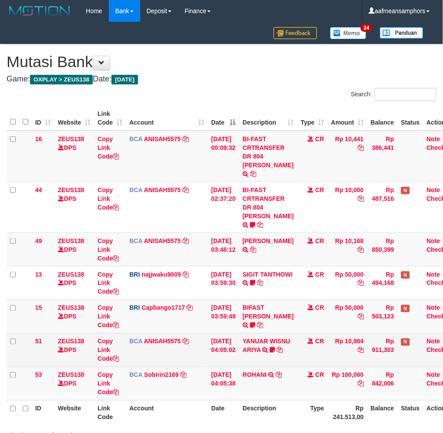
click at [241, 357] on tr "51 ZEUS138 DPS Copy Link Code BCA ANISAH5575 DPS ANISAH mutasi_20251001_3827 | …" at bounding box center [233, 351] width 453 height 34
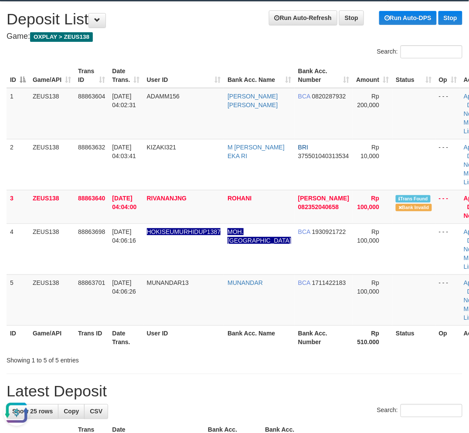
drag, startPoint x: 174, startPoint y: 366, endPoint x: 169, endPoint y: 361, distance: 7.4
click at [173, 364] on div "Showing 1 to 5 of 5 entries" at bounding box center [98, 359] width 182 height 12
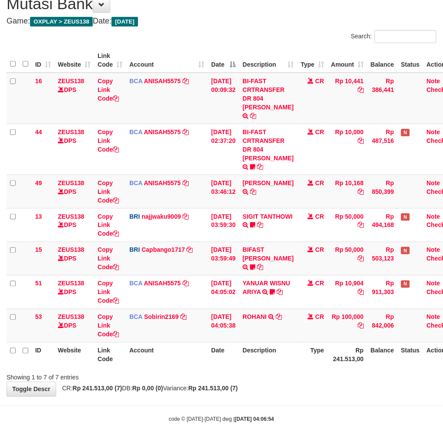
scroll to position [61, 0]
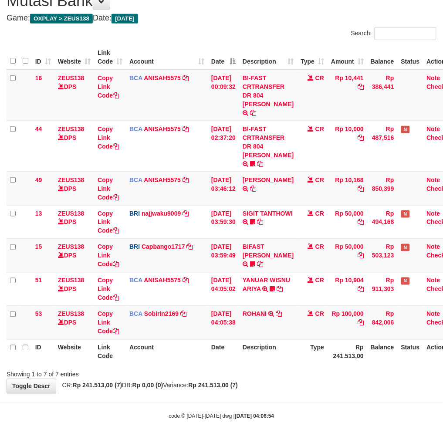
click at [279, 375] on div "**********" at bounding box center [221, 188] width 443 height 410
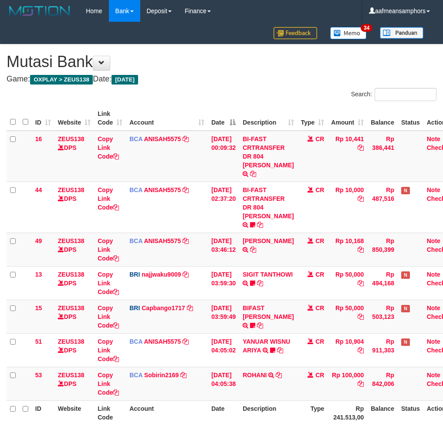
scroll to position [61, 0]
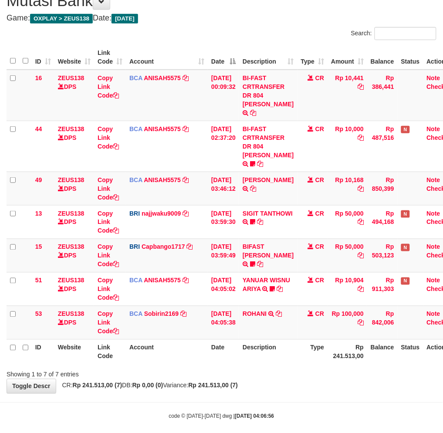
click at [280, 375] on div "**********" at bounding box center [221, 188] width 443 height 410
click at [234, 382] on div "**********" at bounding box center [221, 188] width 443 height 410
drag, startPoint x: 262, startPoint y: 378, endPoint x: 271, endPoint y: 376, distance: 9.3
click at [265, 378] on div "**********" at bounding box center [221, 188] width 443 height 410
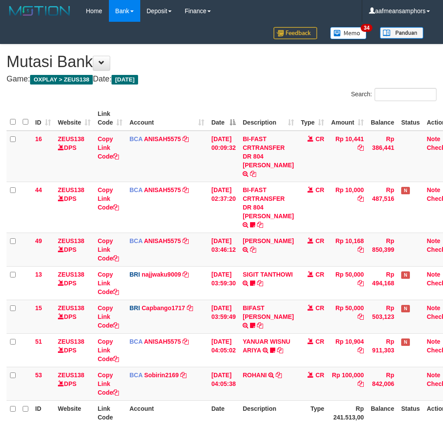
scroll to position [61, 0]
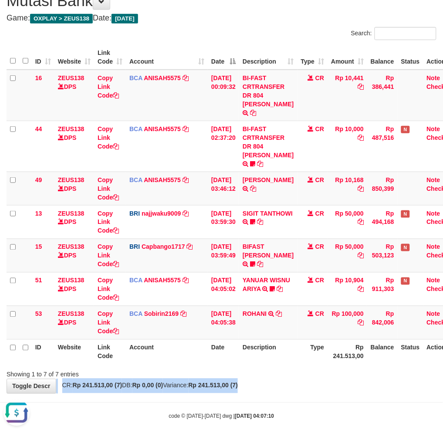
click at [265, 367] on div "Showing 1 to 7 of 7 entries" at bounding box center [221, 373] width 443 height 12
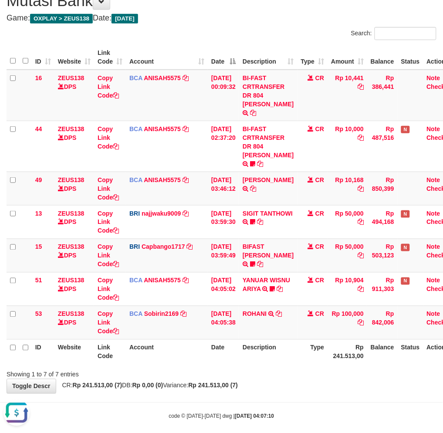
click at [297, 356] on div "ID Website Link Code Account Date Description Type Amount Balance Status Action…" at bounding box center [221, 204] width 443 height 325
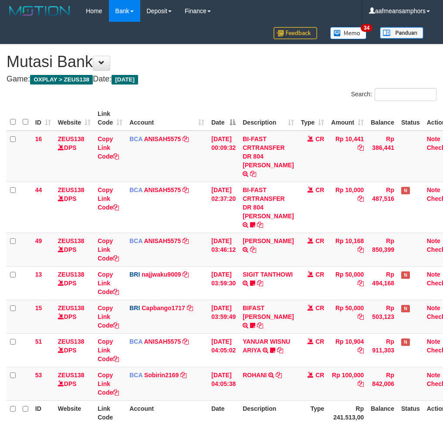
scroll to position [61, 0]
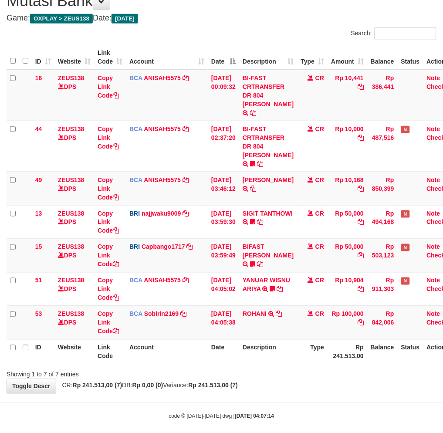
click at [370, 376] on div "**********" at bounding box center [221, 188] width 443 height 410
click at [333, 367] on div "Showing 1 to 7 of 7 entries" at bounding box center [221, 373] width 443 height 12
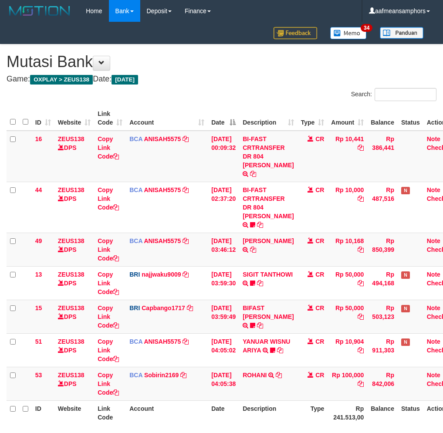
scroll to position [61, 0]
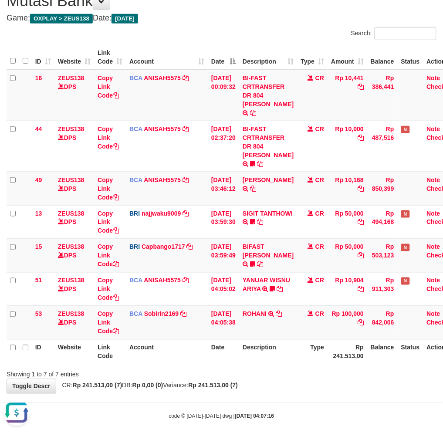
click at [309, 385] on body "Toggle navigation Home Bank Account List Load By Website Group [OXPLAY] ZEUS138…" at bounding box center [221, 191] width 443 height 504
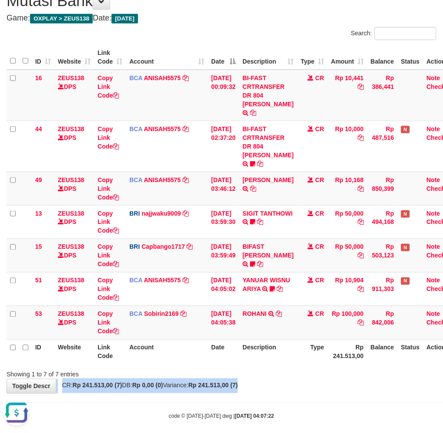
drag, startPoint x: 316, startPoint y: 369, endPoint x: 307, endPoint y: 370, distance: 9.2
click at [308, 371] on div "**********" at bounding box center [221, 188] width 443 height 410
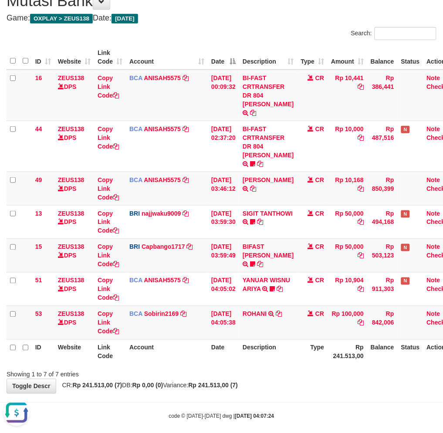
click at [259, 368] on div "Showing 1 to 7 of 7 entries" at bounding box center [221, 373] width 443 height 12
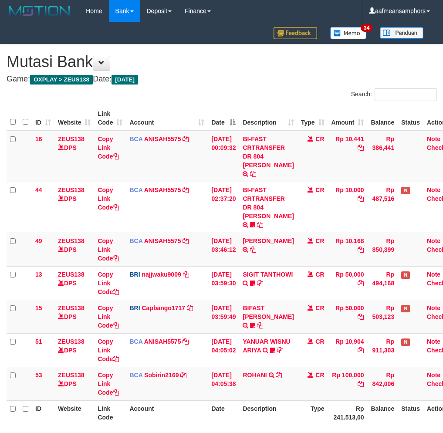
click at [261, 372] on div "**********" at bounding box center [221, 249] width 443 height 410
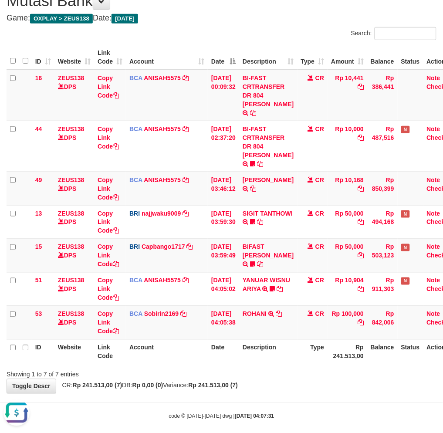
click at [285, 383] on div "**********" at bounding box center [221, 188] width 443 height 410
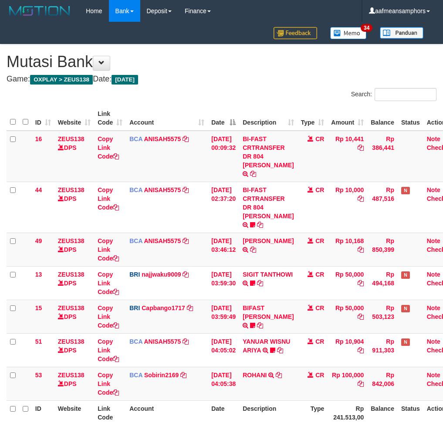
scroll to position [61, 0]
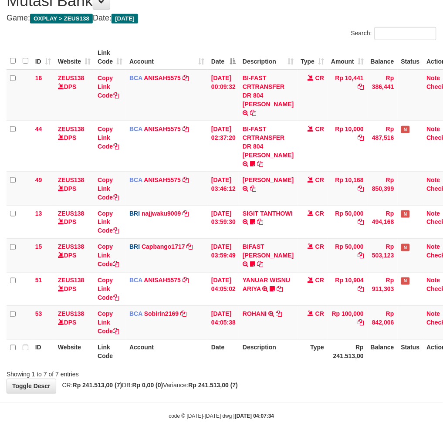
click at [287, 376] on div "**********" at bounding box center [221, 188] width 443 height 410
click at [284, 378] on div "**********" at bounding box center [221, 188] width 443 height 410
click at [286, 378] on div "**********" at bounding box center [221, 188] width 443 height 410
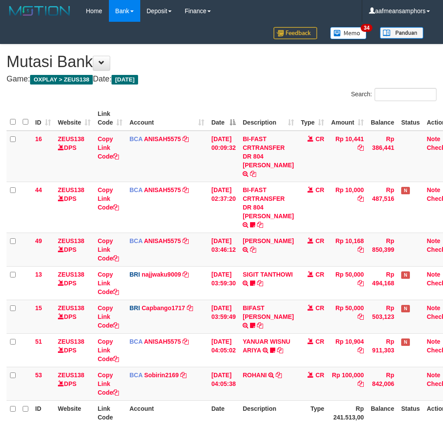
scroll to position [61, 0]
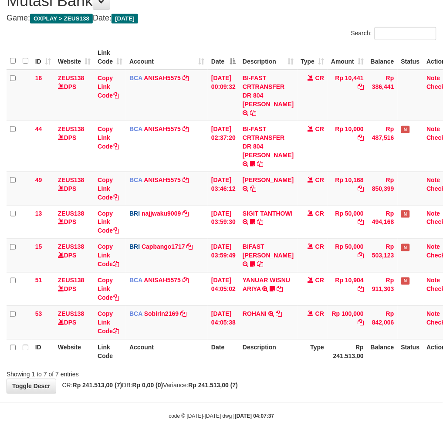
click at [238, 382] on strong "Rp 241.513,00 (7)" at bounding box center [214, 385] width 50 height 7
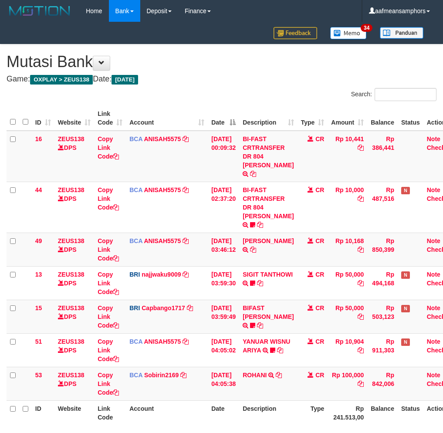
scroll to position [61, 0]
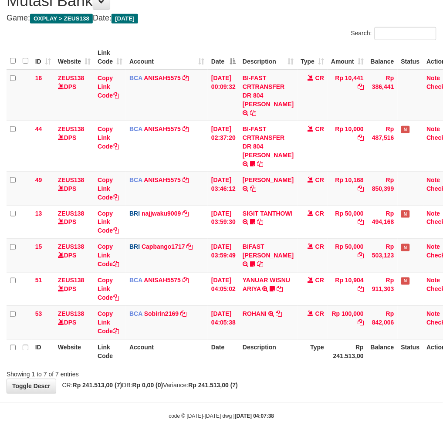
click at [269, 370] on div "**********" at bounding box center [221, 188] width 443 height 410
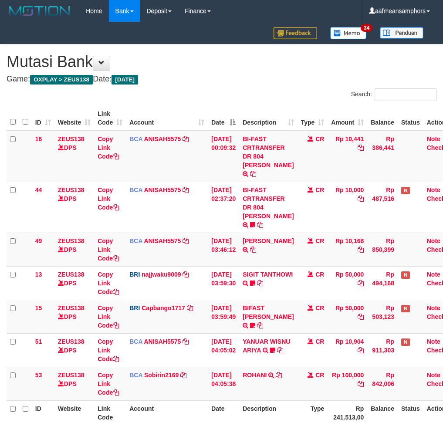
scroll to position [61, 0]
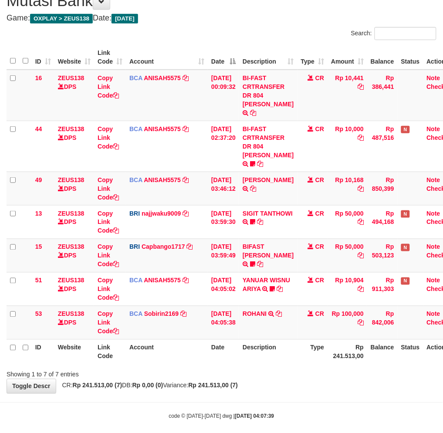
click at [272, 377] on div "**********" at bounding box center [221, 188] width 443 height 410
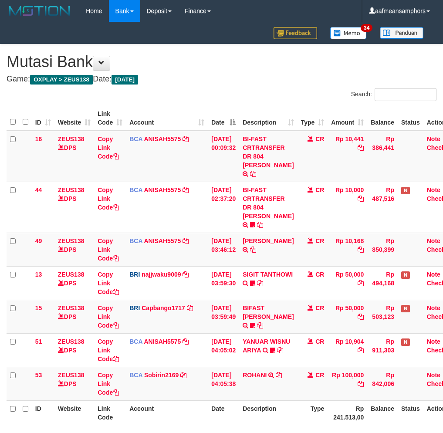
scroll to position [61, 0]
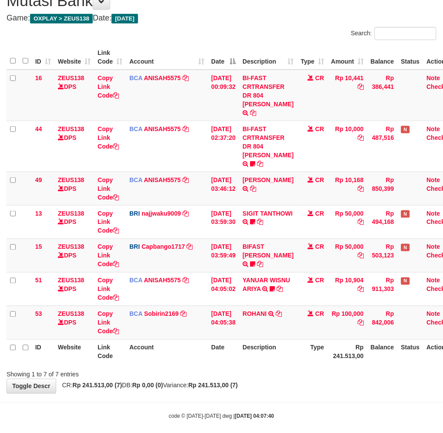
click at [276, 372] on div "**********" at bounding box center [221, 188] width 443 height 410
click at [270, 374] on div "**********" at bounding box center [221, 188] width 443 height 410
drag, startPoint x: 286, startPoint y: 369, endPoint x: 272, endPoint y: 374, distance: 14.2
click at [279, 371] on div "**********" at bounding box center [221, 188] width 443 height 410
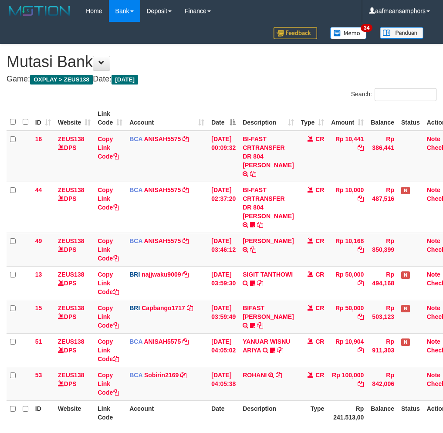
scroll to position [61, 0]
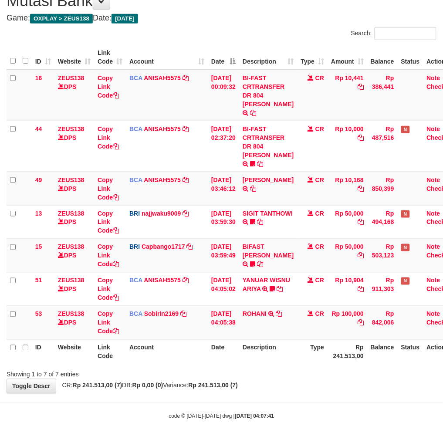
click at [285, 375] on div "**********" at bounding box center [221, 188] width 443 height 410
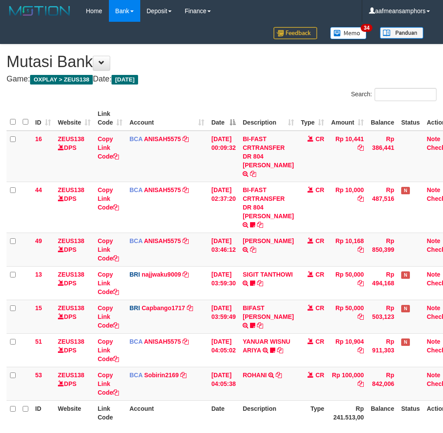
scroll to position [61, 0]
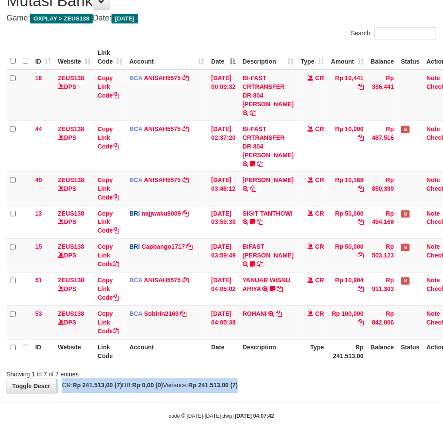
click at [284, 373] on div "**********" at bounding box center [221, 188] width 443 height 410
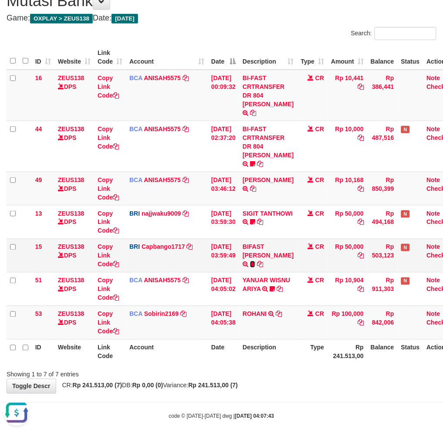
click at [255, 262] on icon at bounding box center [252, 265] width 5 height 6
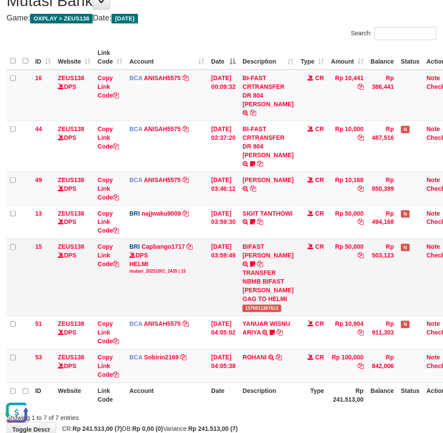
click at [260, 307] on span "1570011367613" at bounding box center [262, 308] width 39 height 7
copy span "1570011367613"
drag, startPoint x: 306, startPoint y: 380, endPoint x: 310, endPoint y: 376, distance: 5.0
click at [304, 381] on td "CR" at bounding box center [313, 367] width 31 height 34
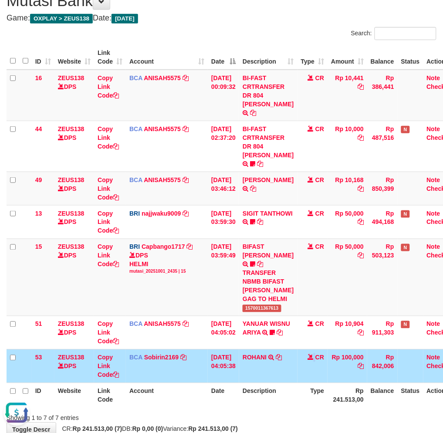
click at [315, 371] on td "CR" at bounding box center [313, 367] width 31 height 34
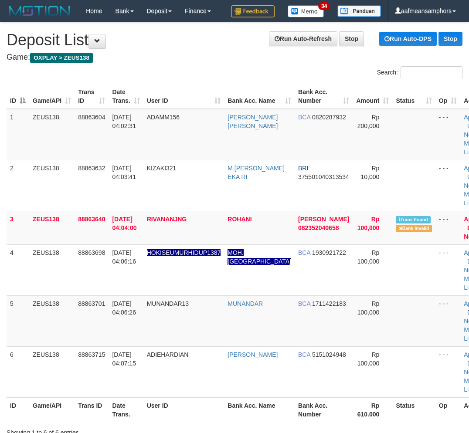
scroll to position [21, 0]
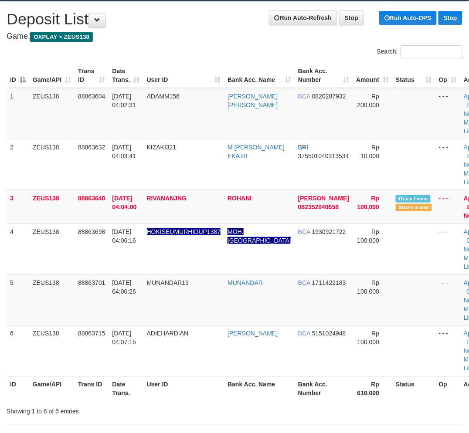
click at [211, 400] on table "ID Game/API Trans ID Date Trans. User ID Bank Acc. Name Bank Acc. Number Amount…" at bounding box center [252, 232] width 490 height 338
drag, startPoint x: 160, startPoint y: 365, endPoint x: 138, endPoint y: 376, distance: 24.4
click at [165, 364] on td "ADIEHARDIAN" at bounding box center [183, 351] width 81 height 51
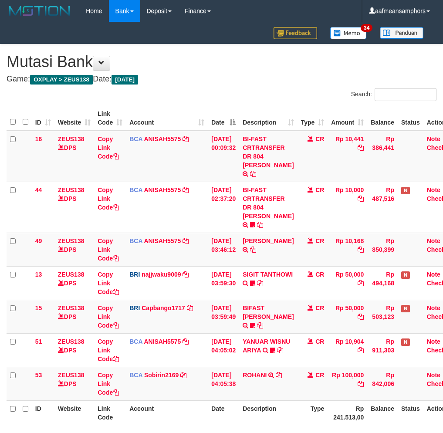
scroll to position [61, 0]
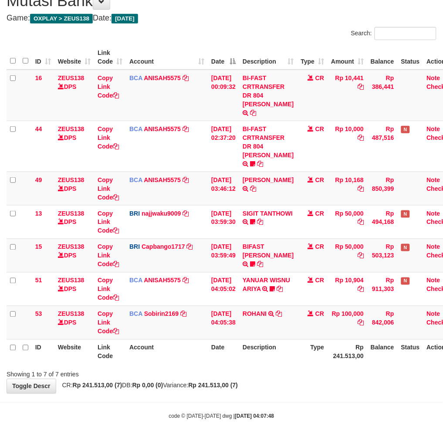
drag, startPoint x: 316, startPoint y: 374, endPoint x: 331, endPoint y: 381, distance: 17.2
click at [316, 374] on div "**********" at bounding box center [221, 188] width 443 height 410
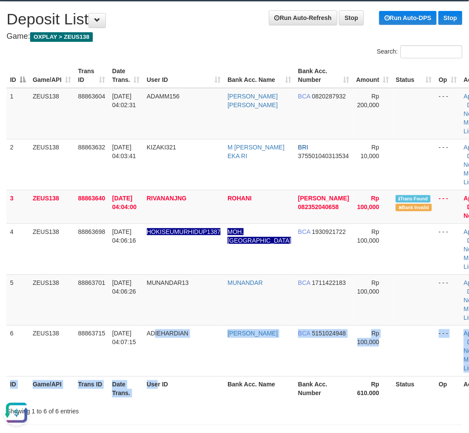
drag, startPoint x: 157, startPoint y: 375, endPoint x: 162, endPoint y: 376, distance: 5.0
click at [162, 376] on table "ID Game/API Trans ID Date Trans. User ID Bank Acc. Name Bank Acc. Number Amount…" at bounding box center [252, 232] width 490 height 338
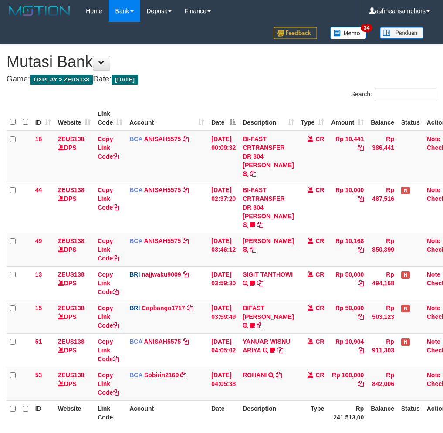
scroll to position [61, 0]
